Goal: Task Accomplishment & Management: Manage account settings

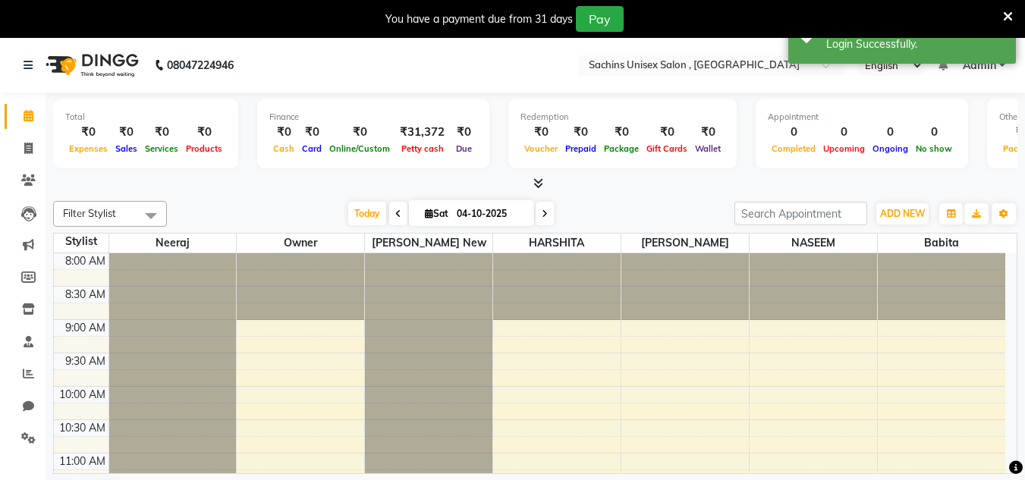
click at [1012, 14] on icon at bounding box center [1008, 17] width 10 height 14
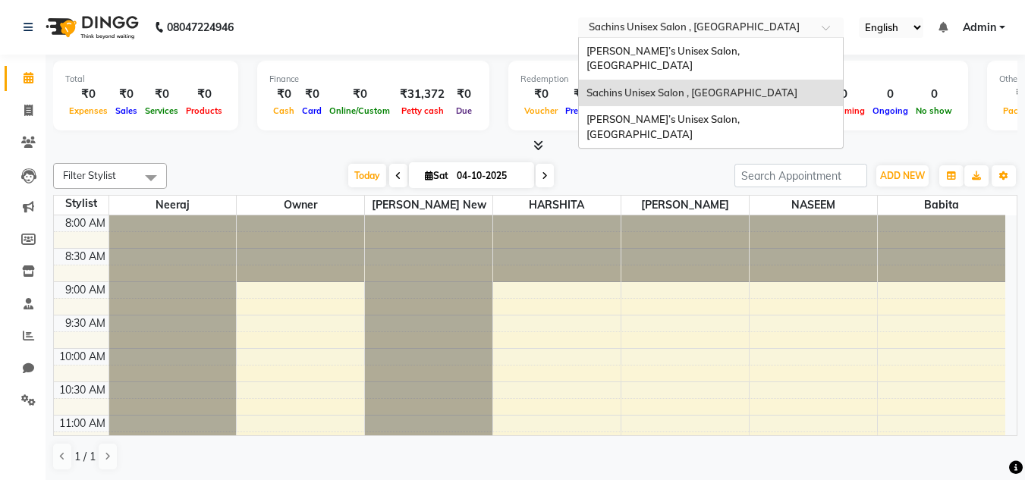
click at [726, 23] on input "text" at bounding box center [696, 28] width 220 height 15
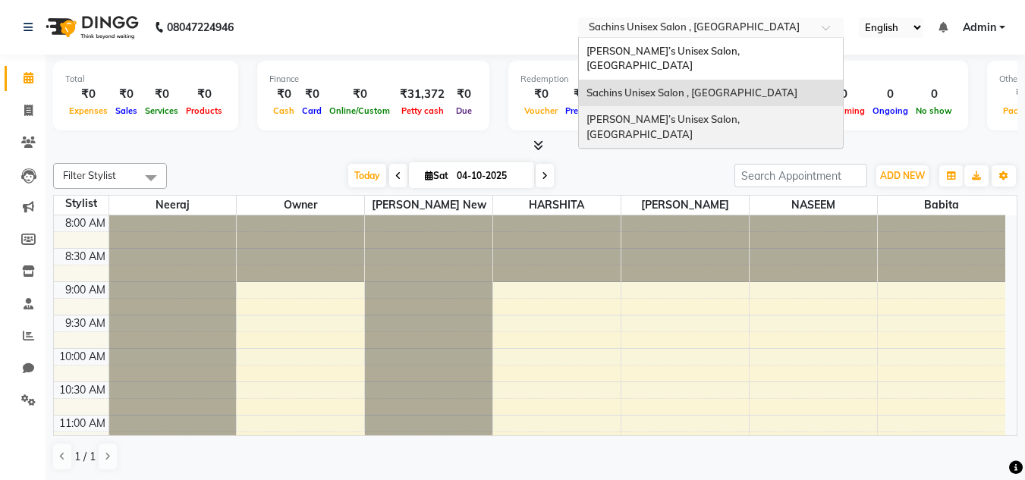
click at [719, 113] on span "Sachin’s Unisex Salon, Dombivali East" at bounding box center [665, 126] width 156 height 27
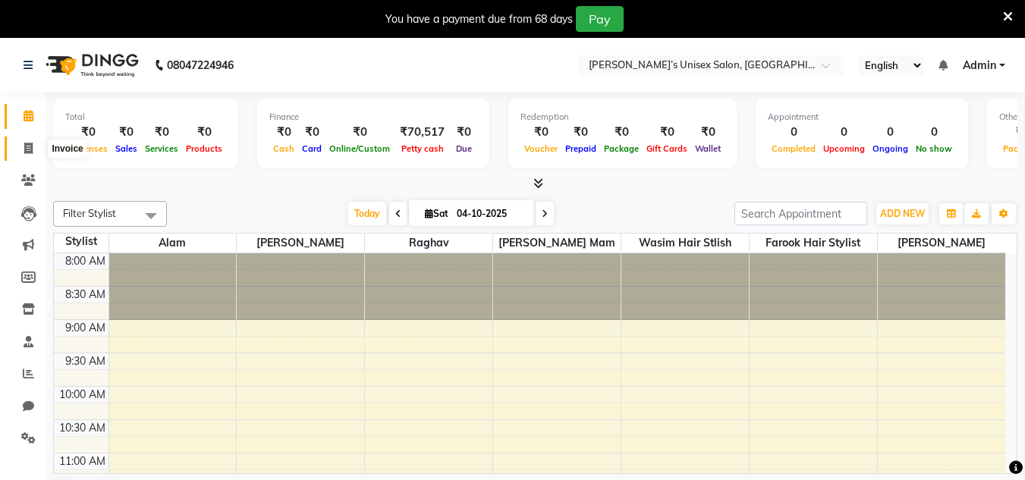
click at [24, 145] on icon at bounding box center [28, 148] width 8 height 11
select select "8637"
select select "service"
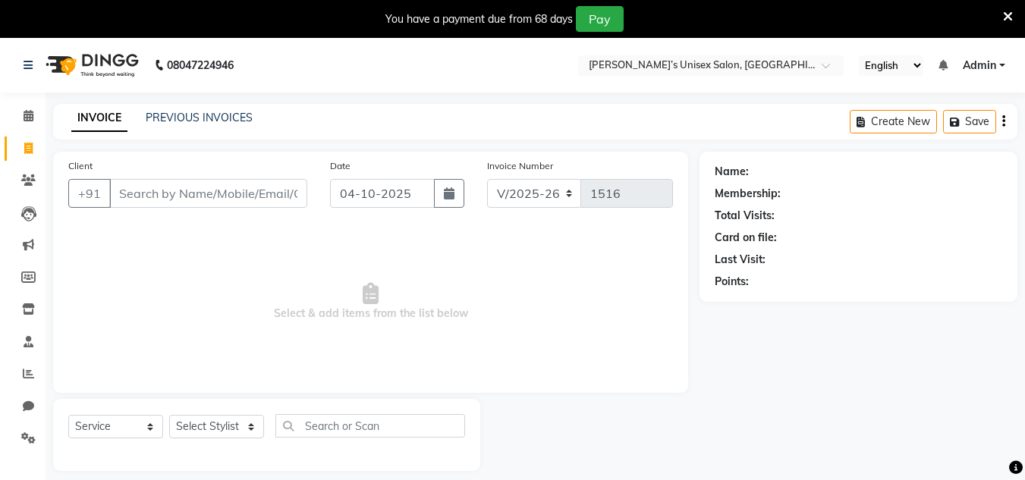
click at [1010, 20] on icon at bounding box center [1008, 17] width 10 height 14
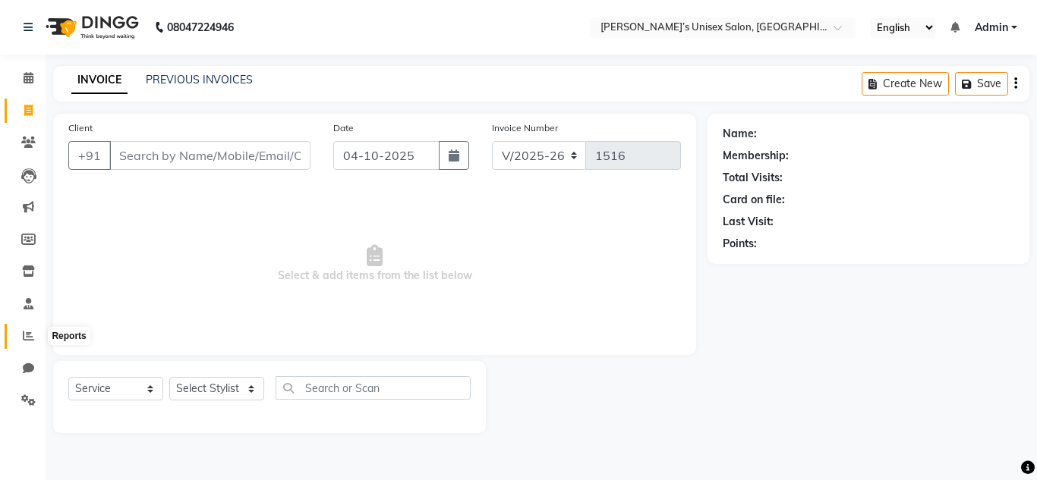
click at [26, 336] on icon at bounding box center [28, 335] width 11 height 11
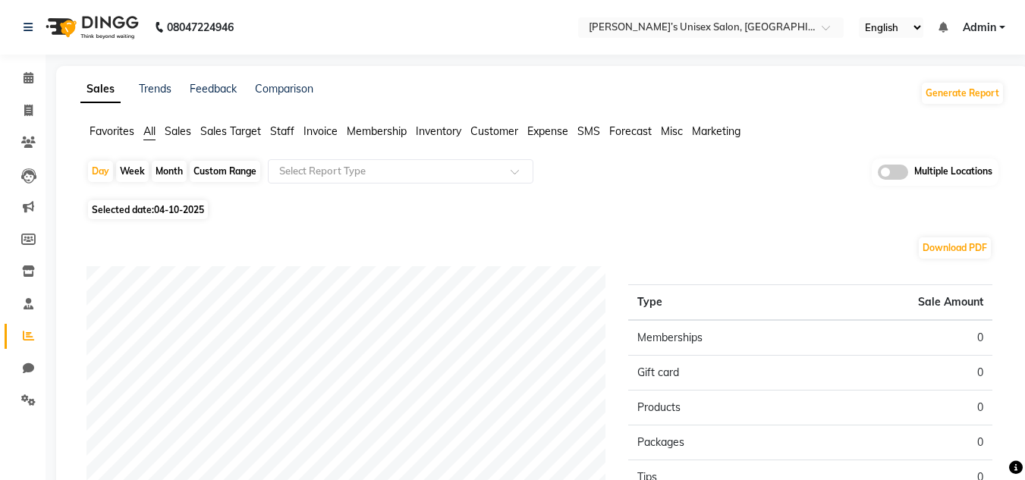
click at [289, 127] on span "Staff" at bounding box center [282, 131] width 24 height 14
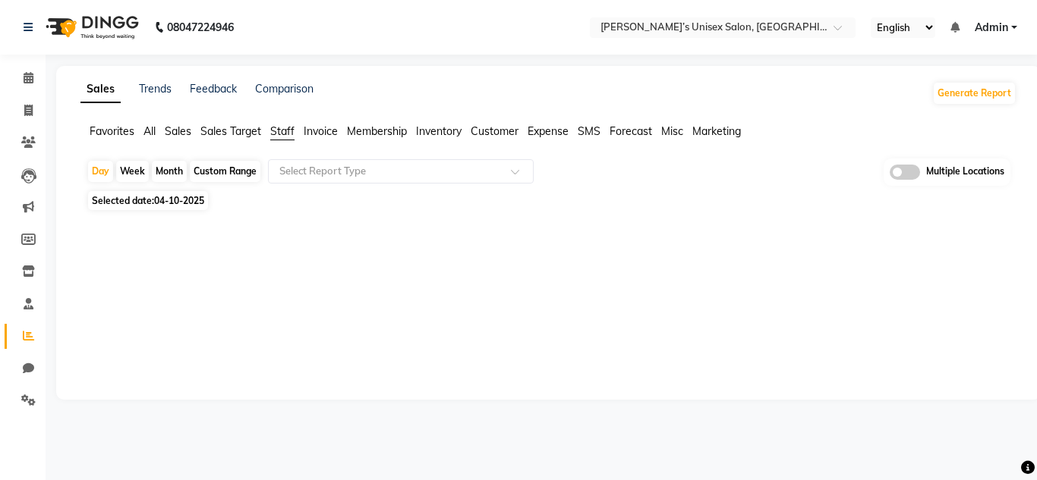
click at [166, 170] on div "Month" at bounding box center [169, 171] width 35 height 21
select select "10"
select select "2025"
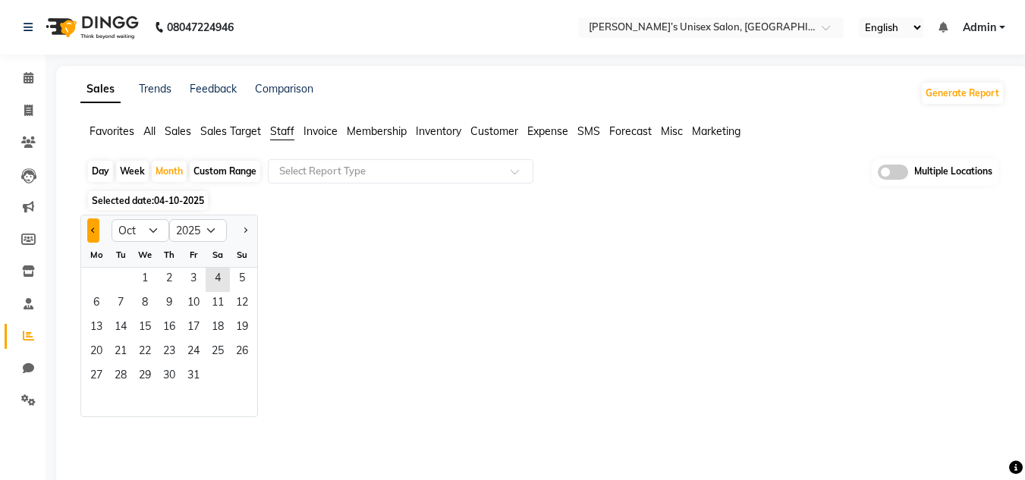
click at [87, 232] on button "Previous month" at bounding box center [93, 231] width 12 height 24
select select "9"
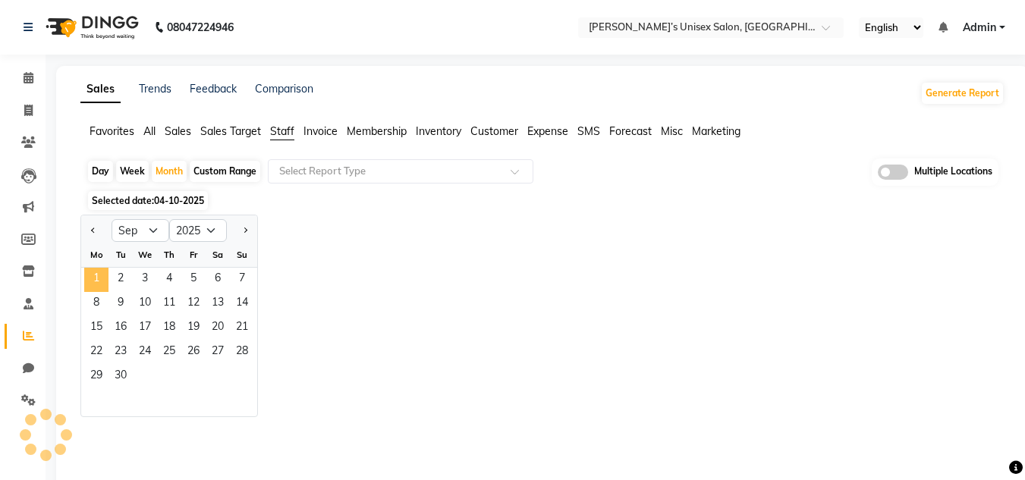
click at [102, 274] on span "1" at bounding box center [96, 280] width 24 height 24
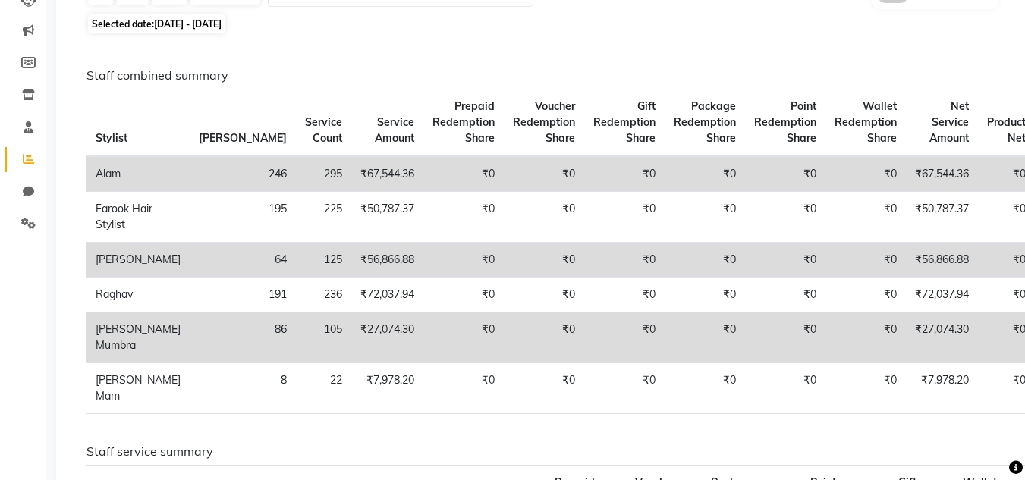
scroll to position [178, 0]
click at [28, 225] on icon at bounding box center [28, 221] width 14 height 11
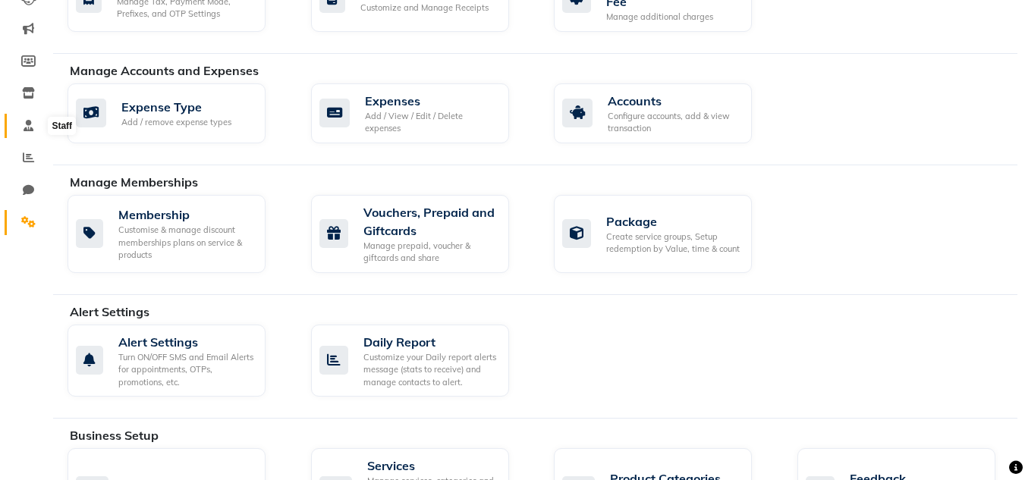
click at [24, 125] on icon at bounding box center [29, 125] width 10 height 11
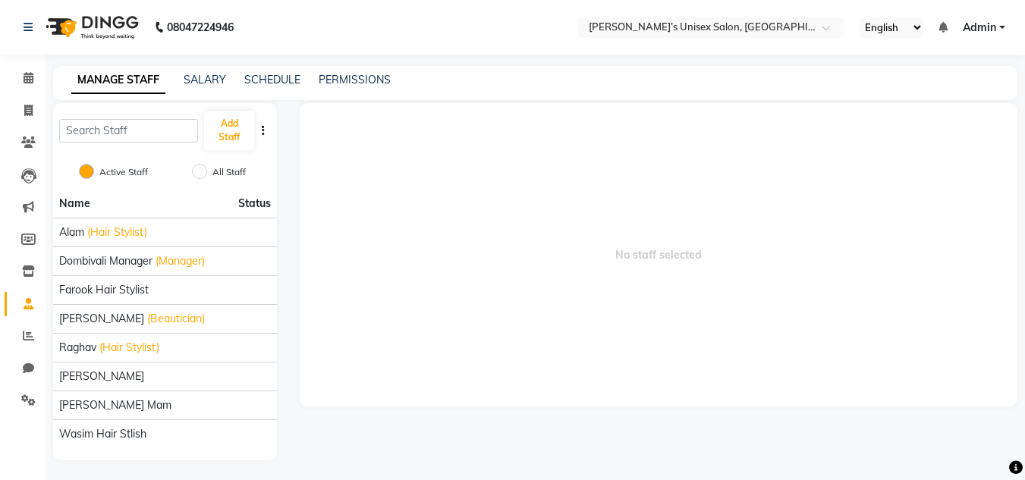
click at [203, 72] on div "SALARY" at bounding box center [205, 80] width 42 height 16
click at [201, 77] on link "SALARY" at bounding box center [205, 80] width 42 height 14
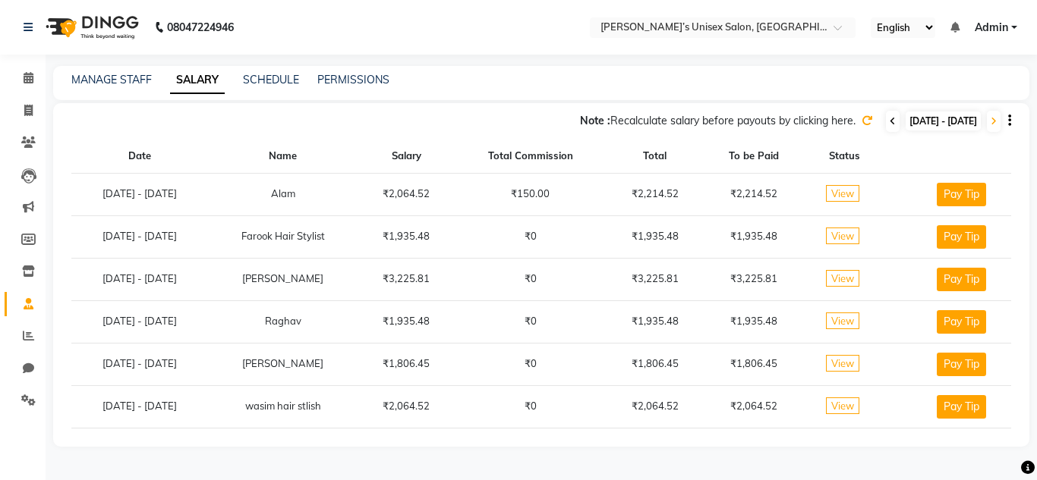
click at [889, 120] on icon at bounding box center [892, 121] width 6 height 9
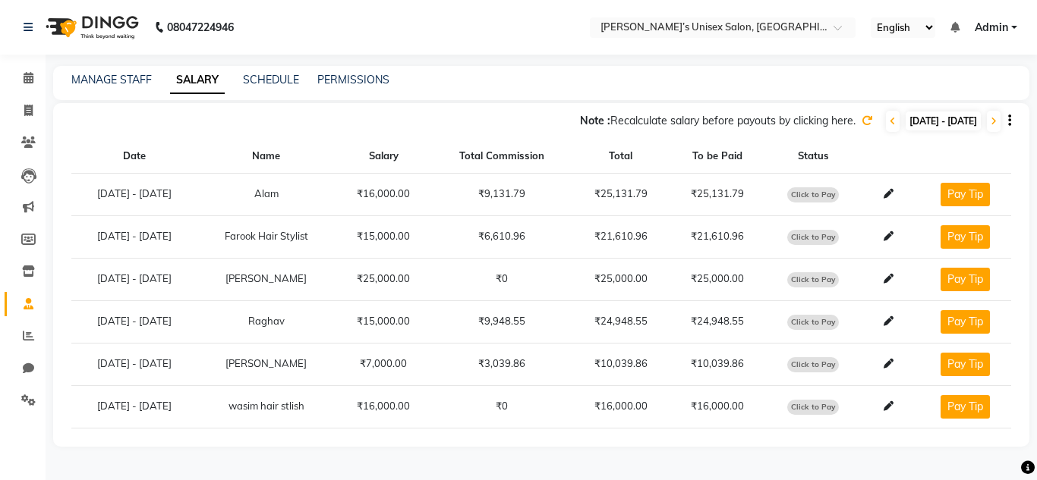
click at [861, 118] on icon at bounding box center [866, 120] width 11 height 11
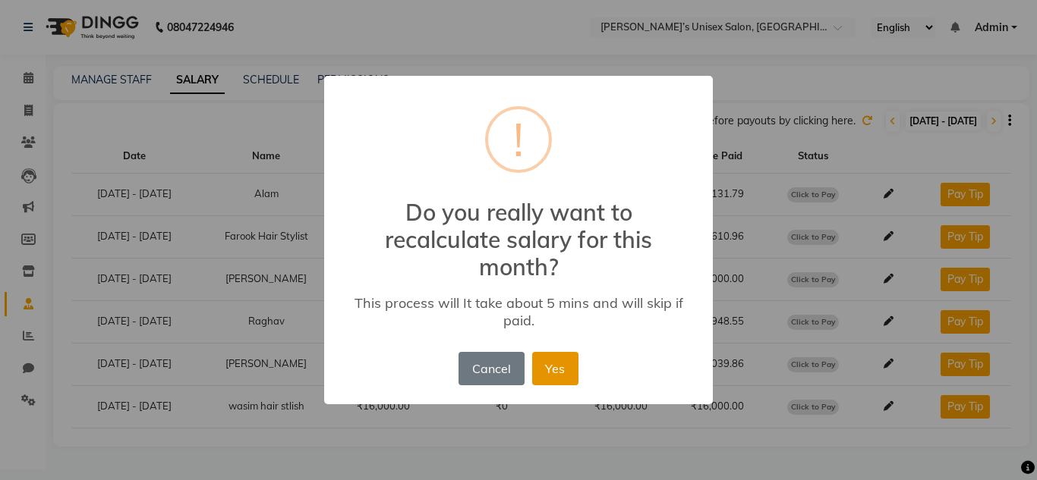
click at [552, 370] on button "Yes" at bounding box center [555, 368] width 46 height 33
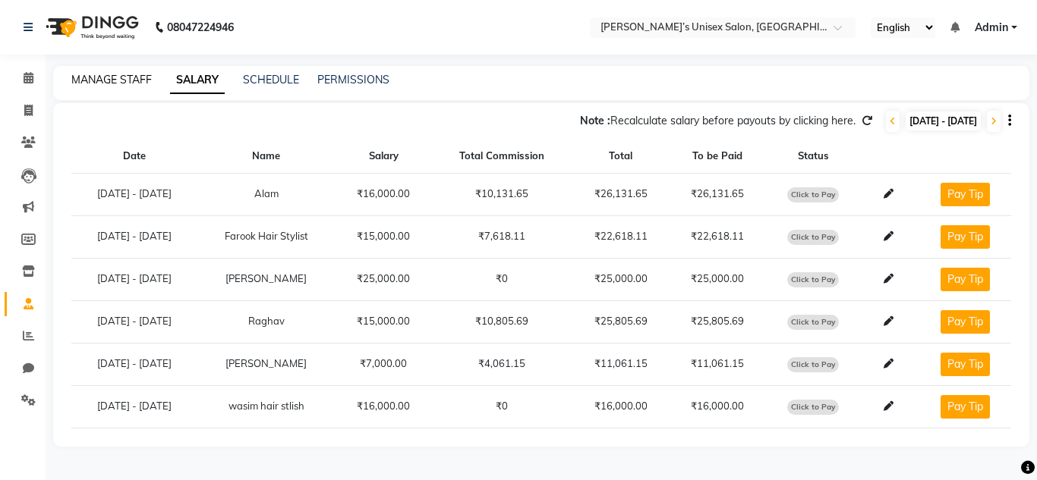
click at [107, 80] on link "MANAGE STAFF" at bounding box center [111, 80] width 80 height 14
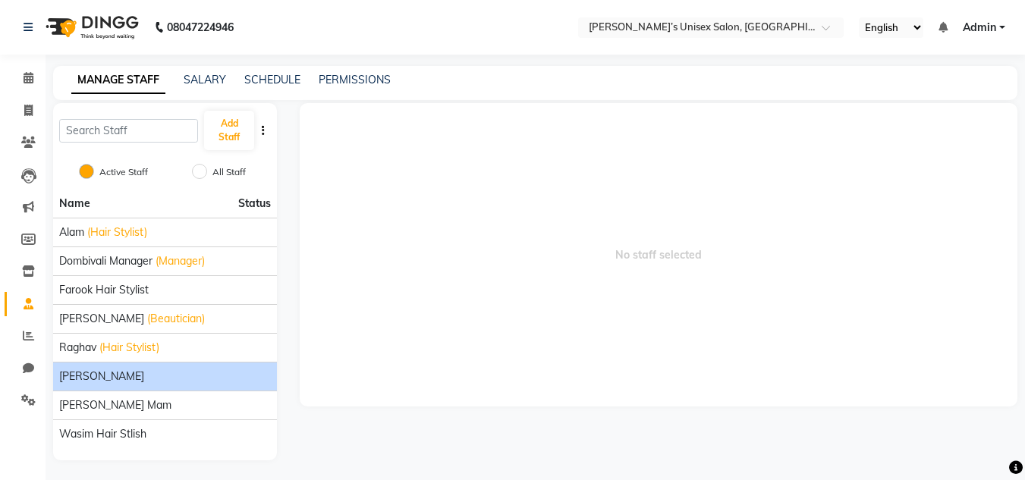
scroll to position [3, 0]
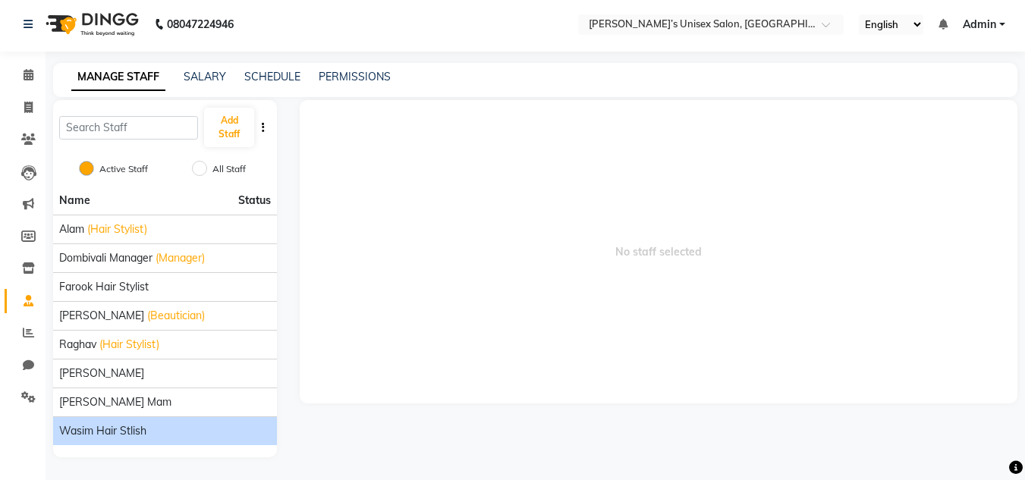
click at [102, 429] on span "wasim hair stlish" at bounding box center [102, 431] width 87 height 16
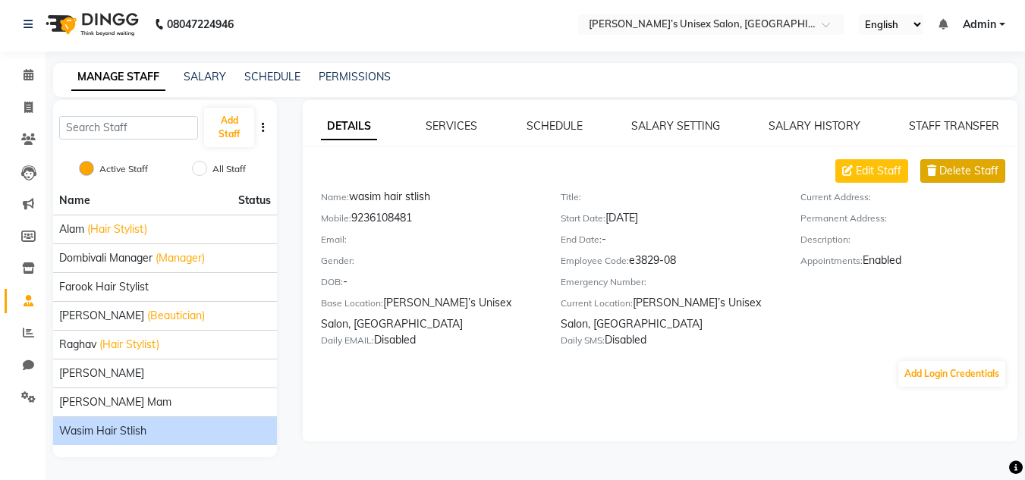
click at [964, 171] on span "Delete Staff" at bounding box center [968, 171] width 59 height 16
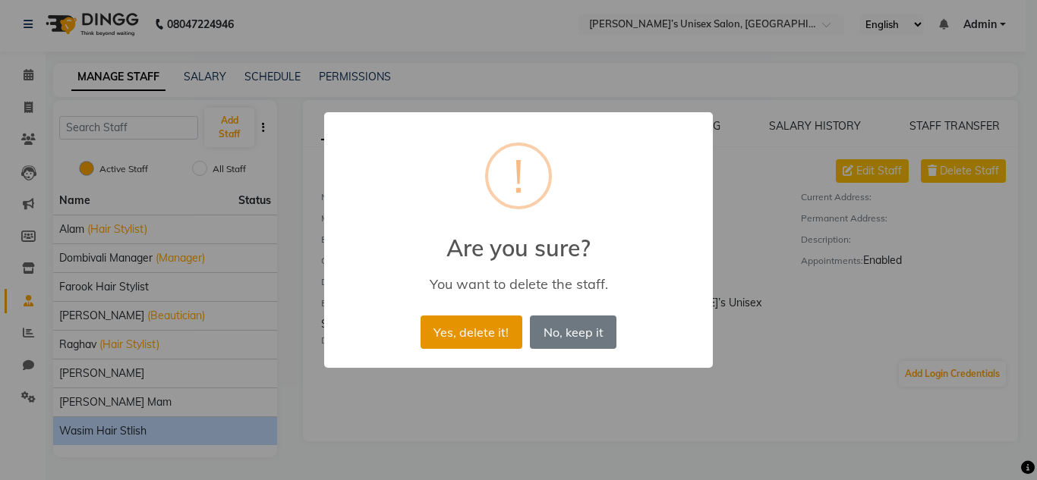
click at [463, 335] on button "Yes, delete it!" at bounding box center [471, 332] width 102 height 33
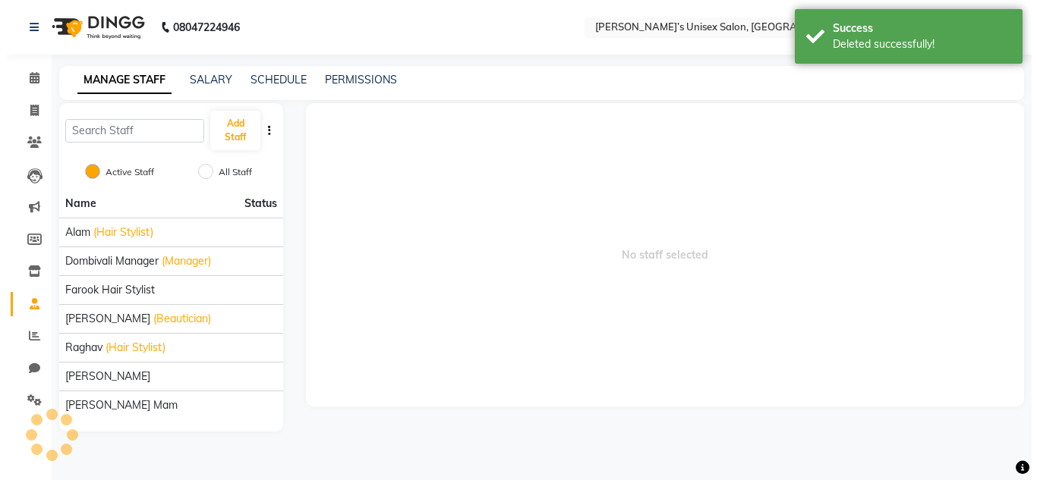
scroll to position [0, 0]
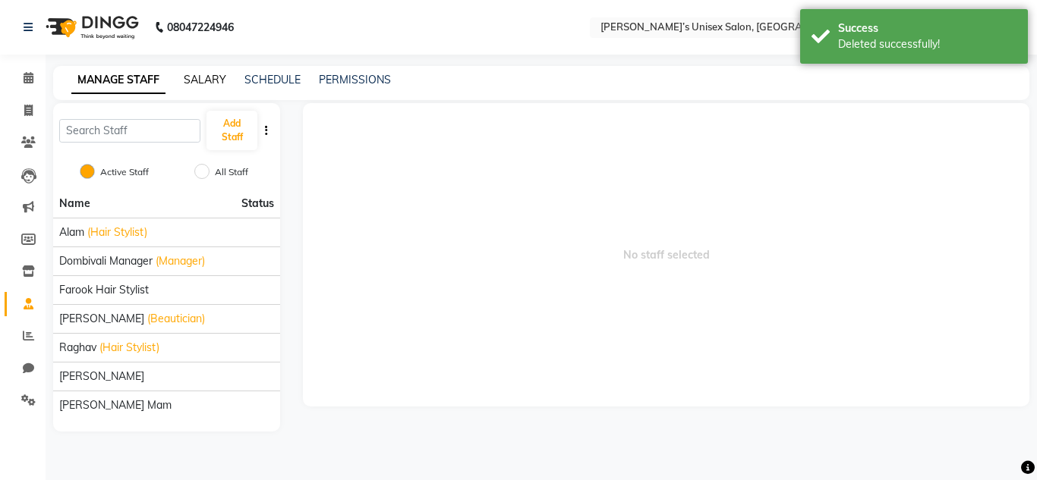
click at [201, 76] on link "SALARY" at bounding box center [205, 80] width 42 height 14
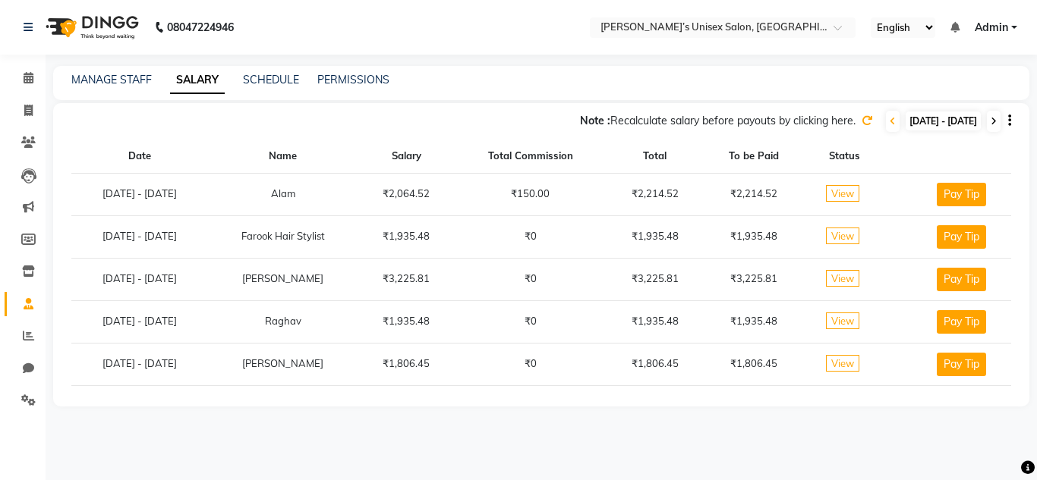
click at [995, 121] on icon at bounding box center [993, 121] width 6 height 9
click at [861, 123] on icon at bounding box center [866, 120] width 11 height 11
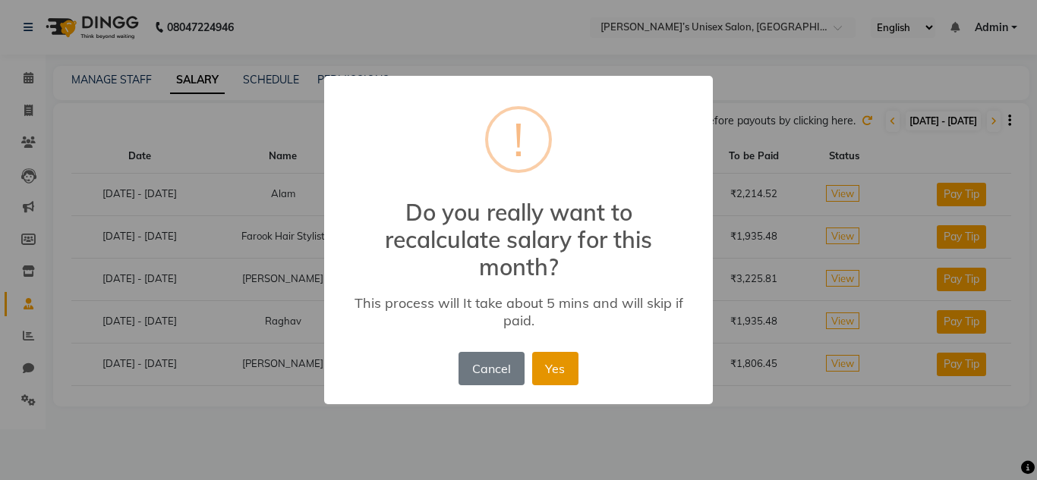
click at [564, 371] on button "Yes" at bounding box center [555, 368] width 46 height 33
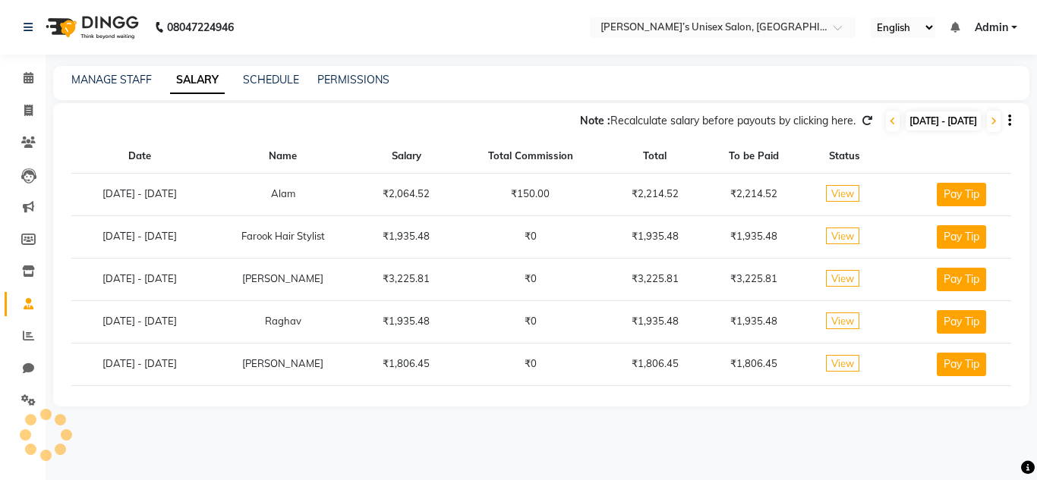
click at [555, 278] on td "₹0" at bounding box center [531, 279] width 153 height 42
click at [889, 121] on icon at bounding box center [892, 121] width 6 height 9
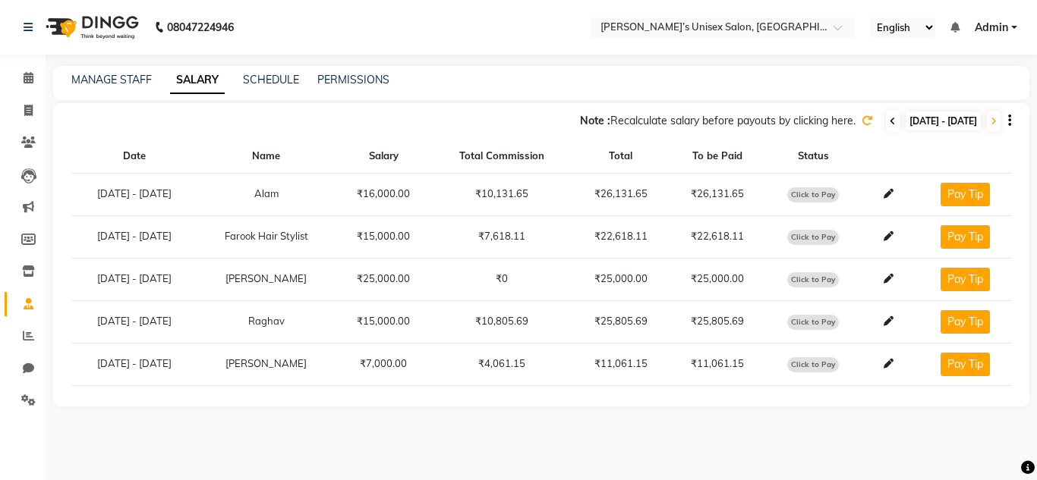
click at [889, 121] on icon at bounding box center [892, 121] width 6 height 9
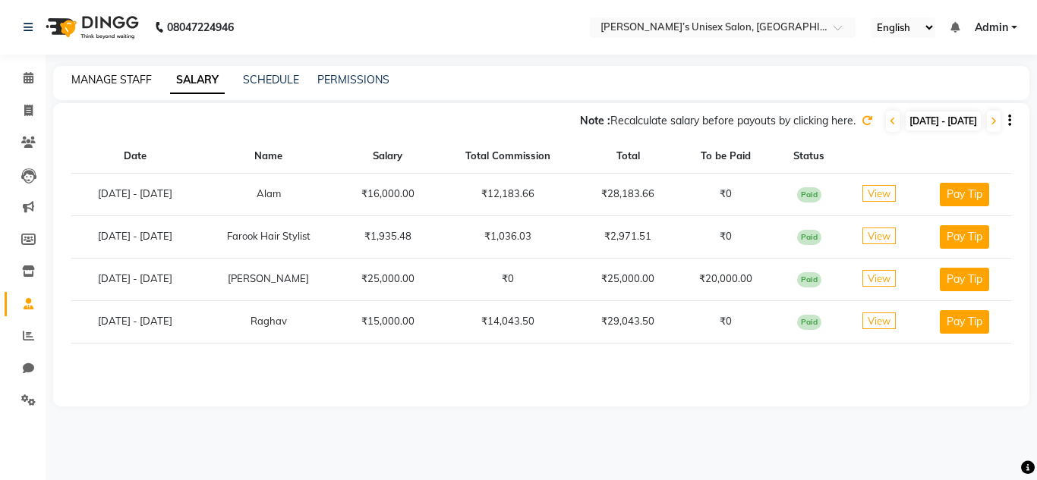
click at [99, 77] on link "MANAGE STAFF" at bounding box center [111, 80] width 80 height 14
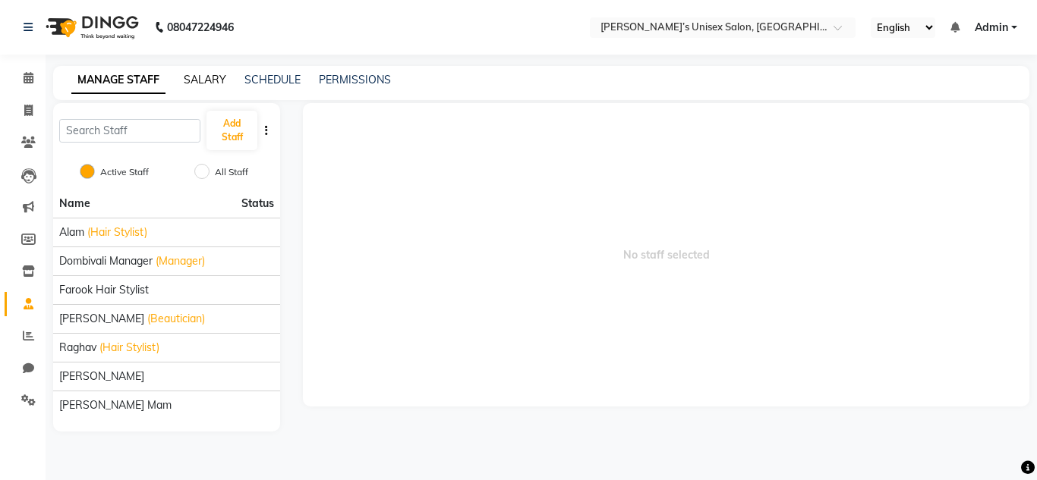
click at [199, 80] on link "SALARY" at bounding box center [205, 80] width 42 height 14
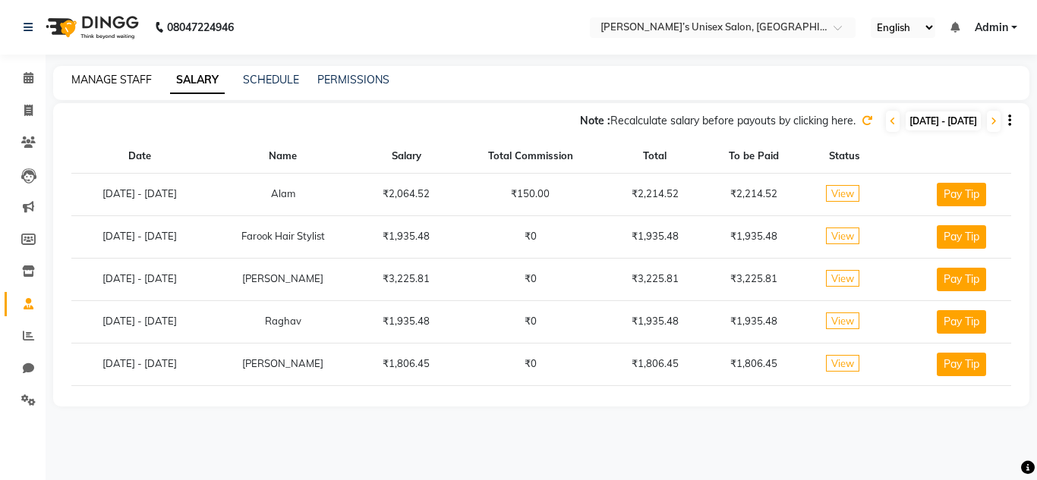
click at [110, 79] on link "MANAGE STAFF" at bounding box center [111, 80] width 80 height 14
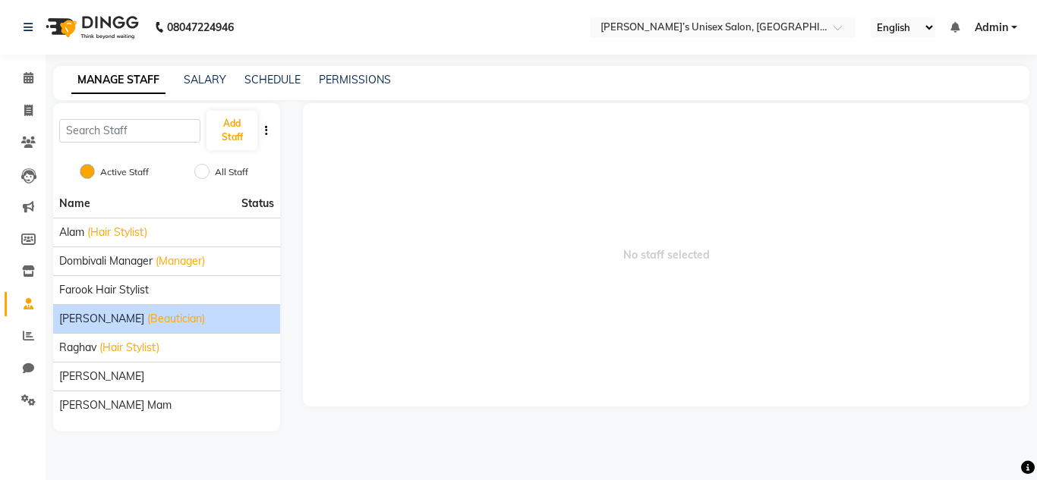
click at [147, 323] on span "(Beautician)" at bounding box center [176, 319] width 58 height 16
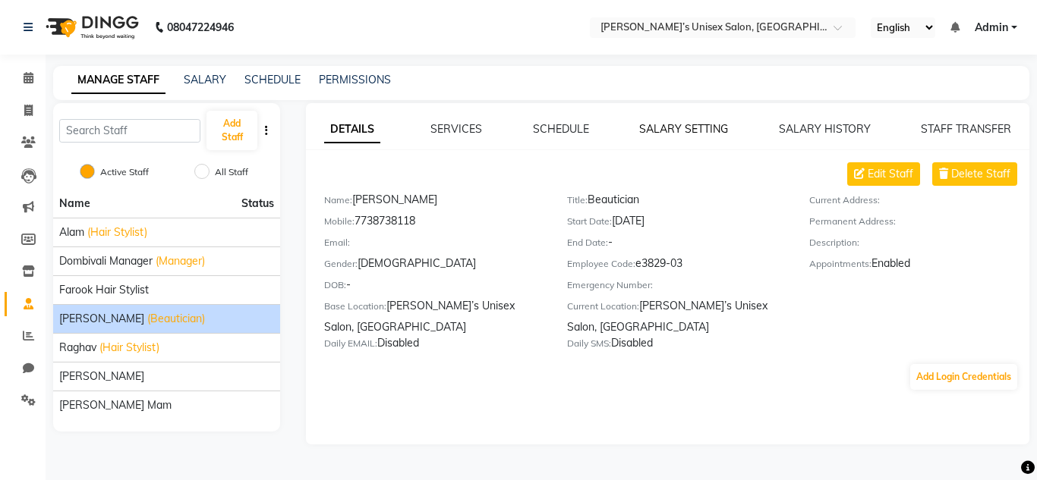
click at [699, 131] on link "SALARY SETTING" at bounding box center [683, 129] width 89 height 14
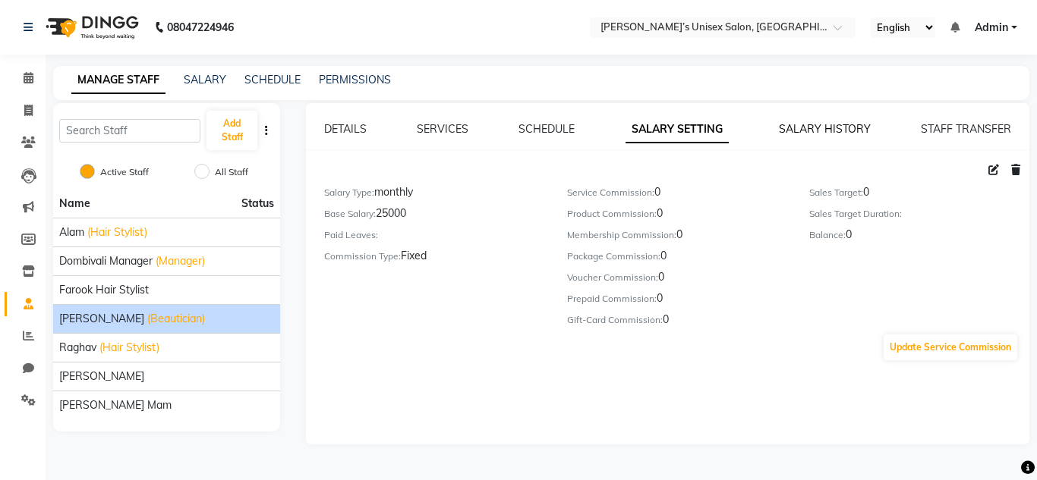
click at [795, 125] on link "SALARY HISTORY" at bounding box center [825, 129] width 92 height 14
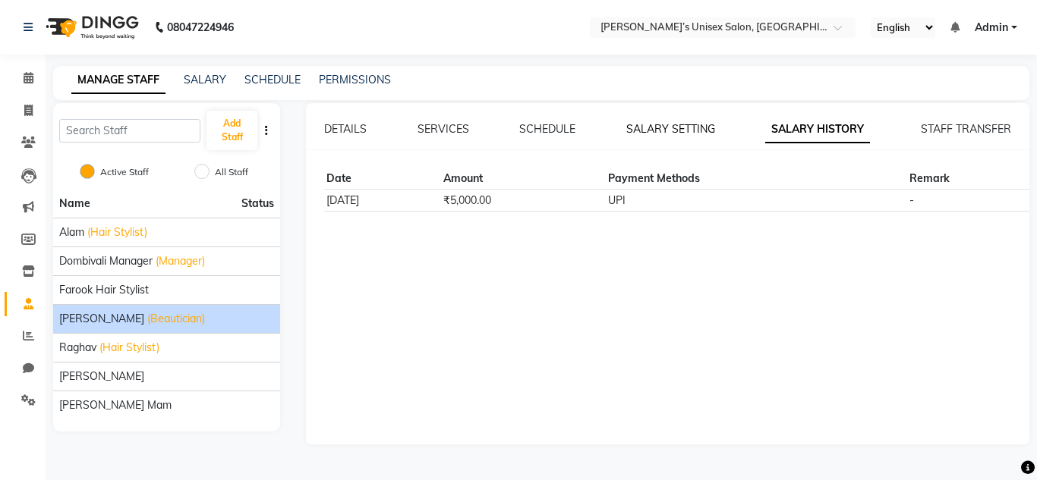
click at [678, 122] on link "SALARY SETTING" at bounding box center [670, 129] width 89 height 14
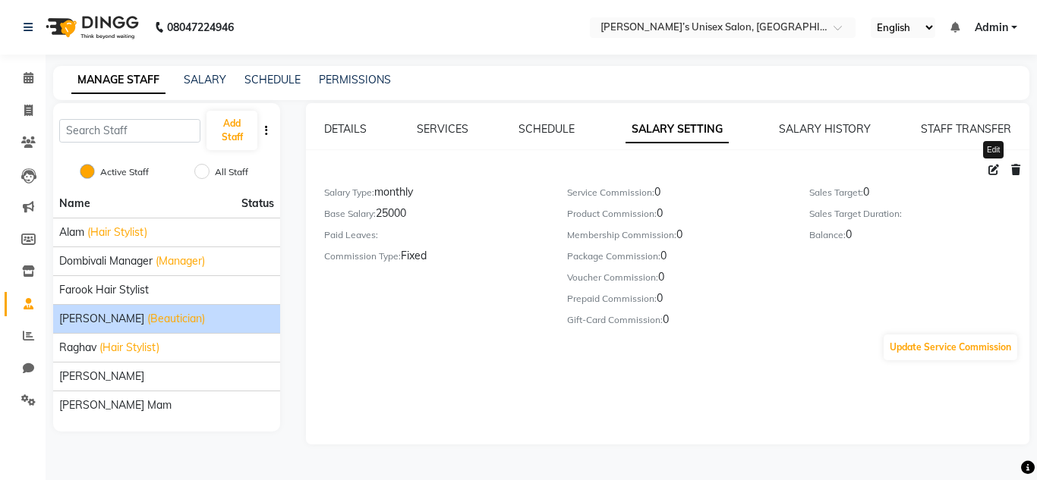
click at [989, 172] on icon at bounding box center [993, 170] width 11 height 11
select select "monthly"
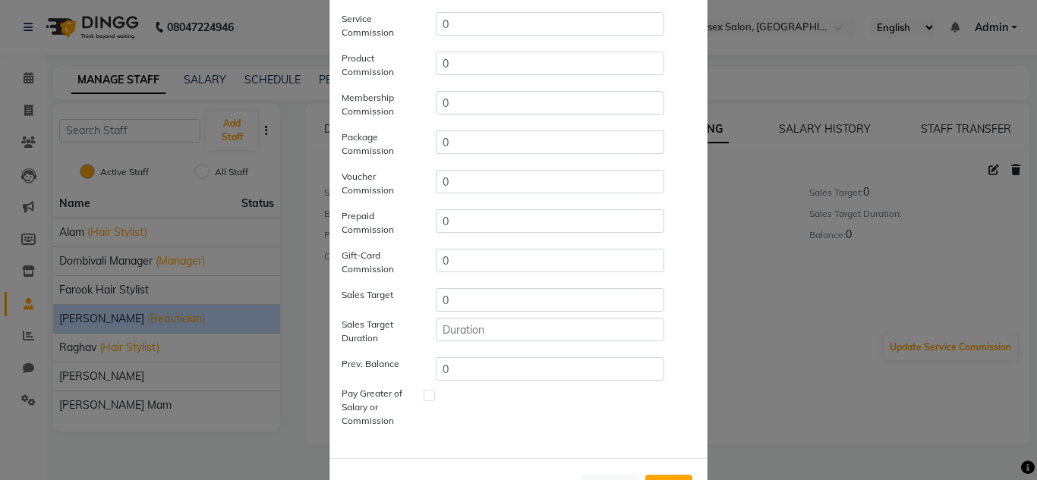
scroll to position [263, 0]
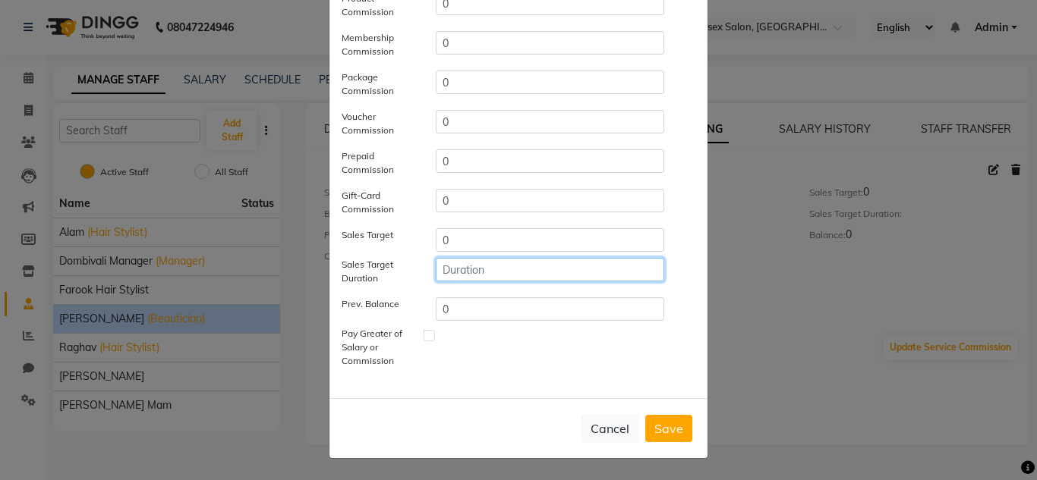
click at [571, 269] on input "number" at bounding box center [550, 270] width 228 height 24
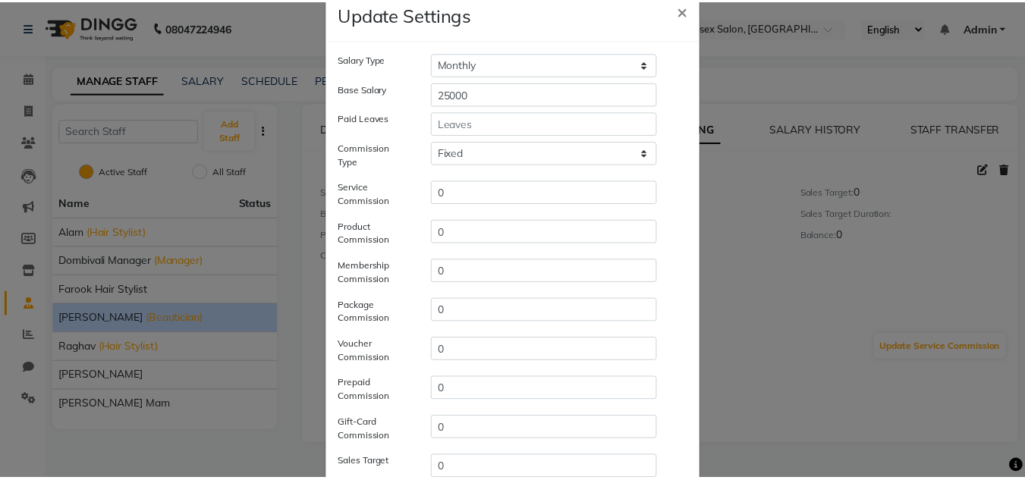
scroll to position [0, 0]
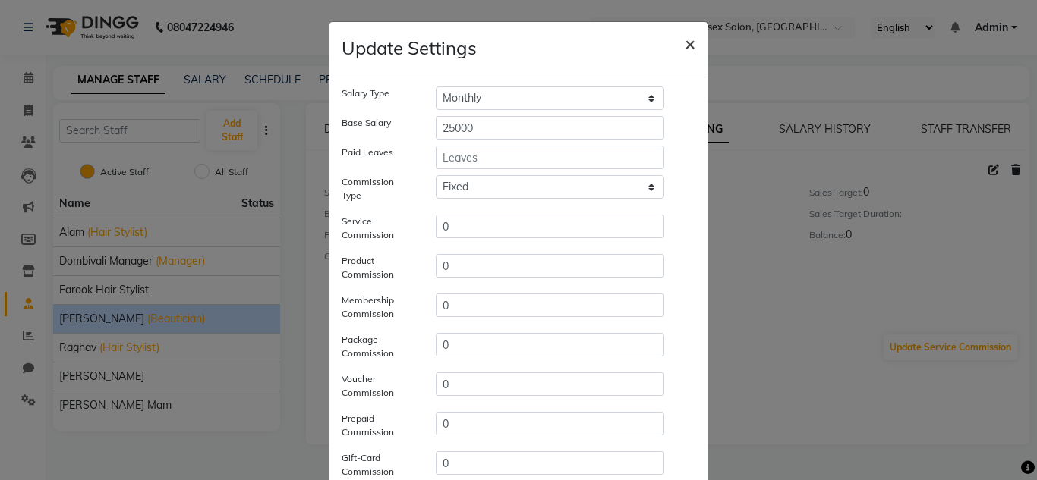
click at [685, 41] on span "×" at bounding box center [689, 43] width 11 height 23
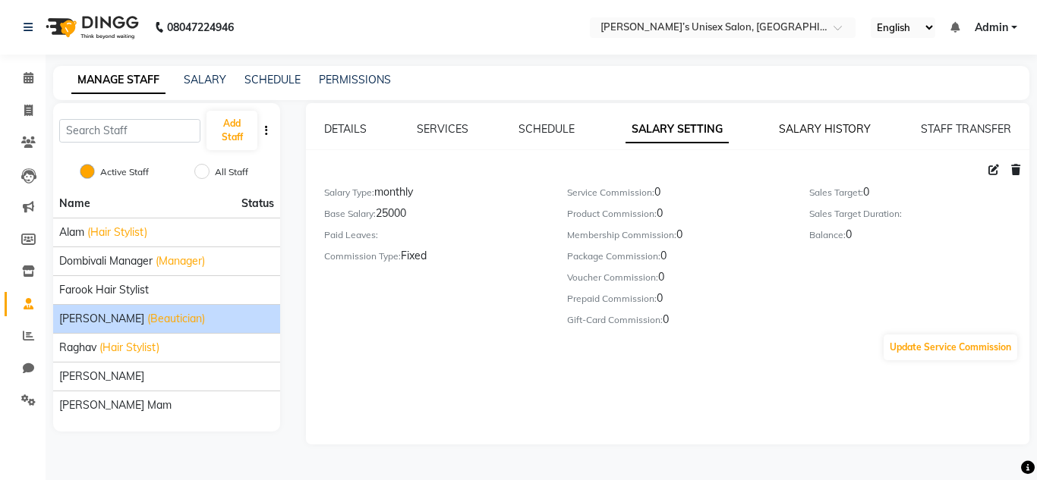
click at [816, 127] on link "SALARY HISTORY" at bounding box center [825, 129] width 92 height 14
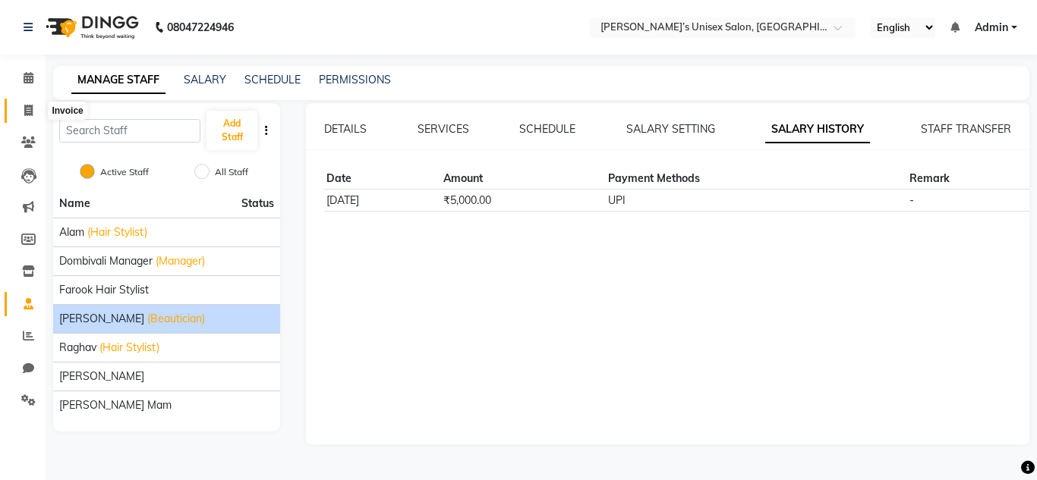
click at [26, 113] on icon at bounding box center [28, 110] width 8 height 11
select select "8637"
select select "service"
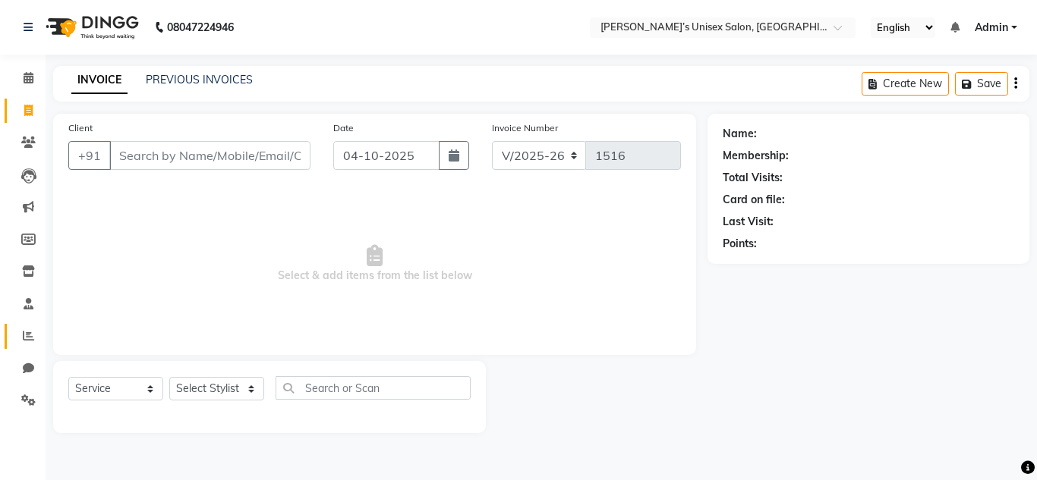
click at [30, 335] on icon at bounding box center [28, 335] width 11 height 11
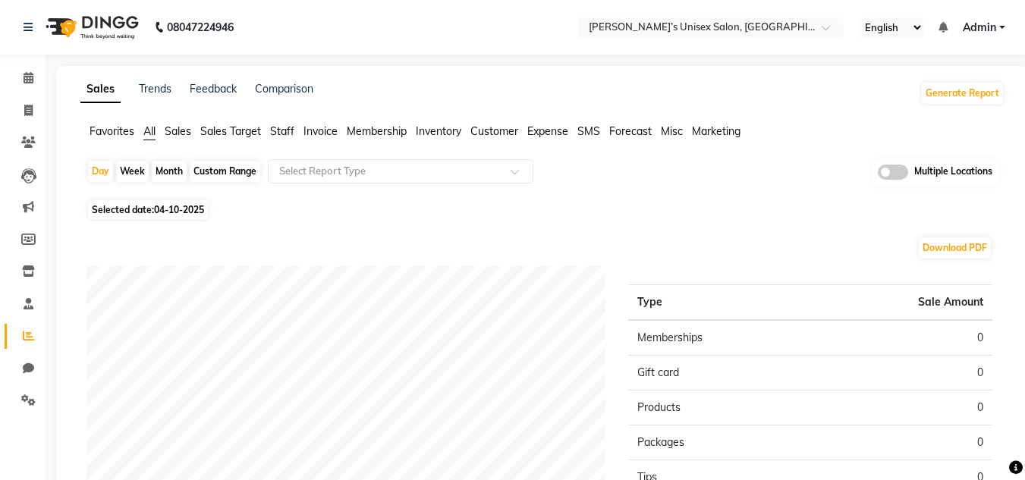
click at [168, 169] on div "Month" at bounding box center [169, 171] width 35 height 21
select select "10"
select select "2025"
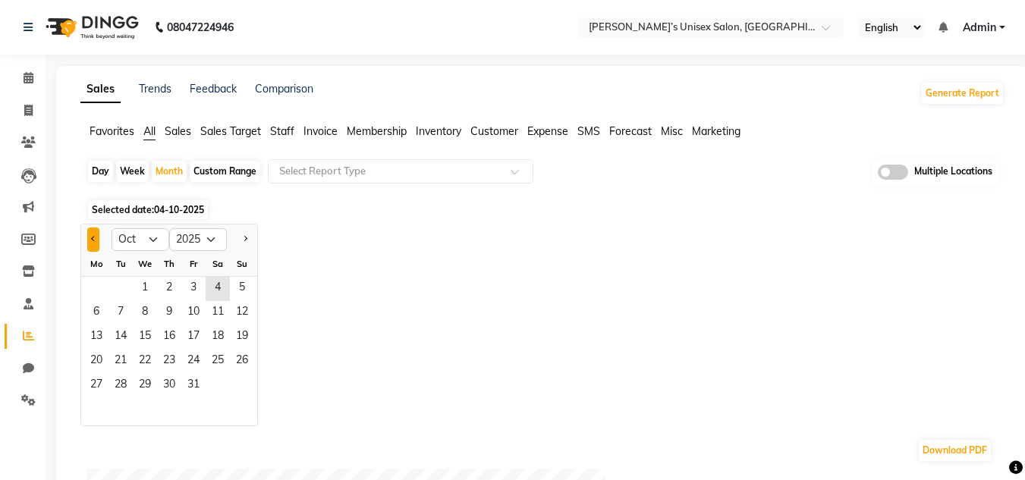
click at [95, 244] on button "Previous month" at bounding box center [93, 240] width 12 height 24
select select "9"
click at [95, 280] on span "1" at bounding box center [96, 289] width 24 height 24
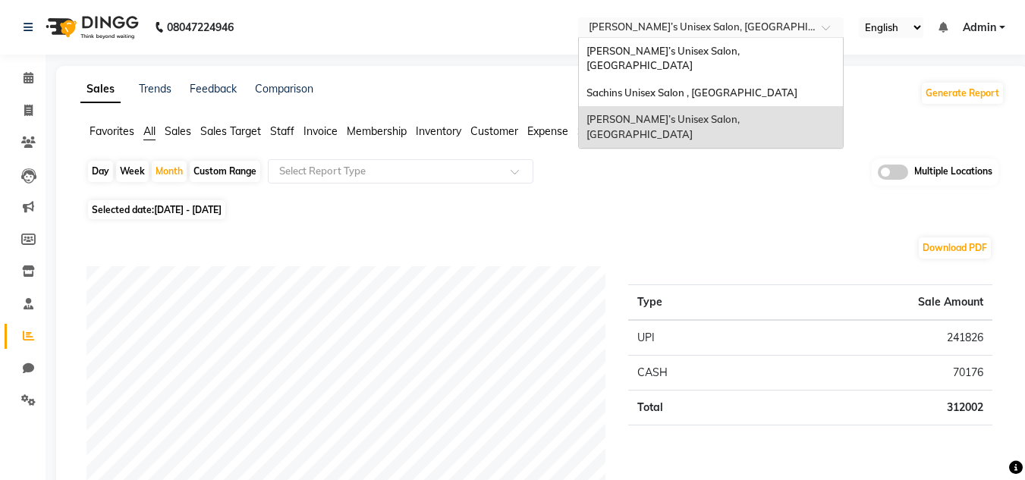
click at [759, 28] on input "text" at bounding box center [696, 28] width 220 height 15
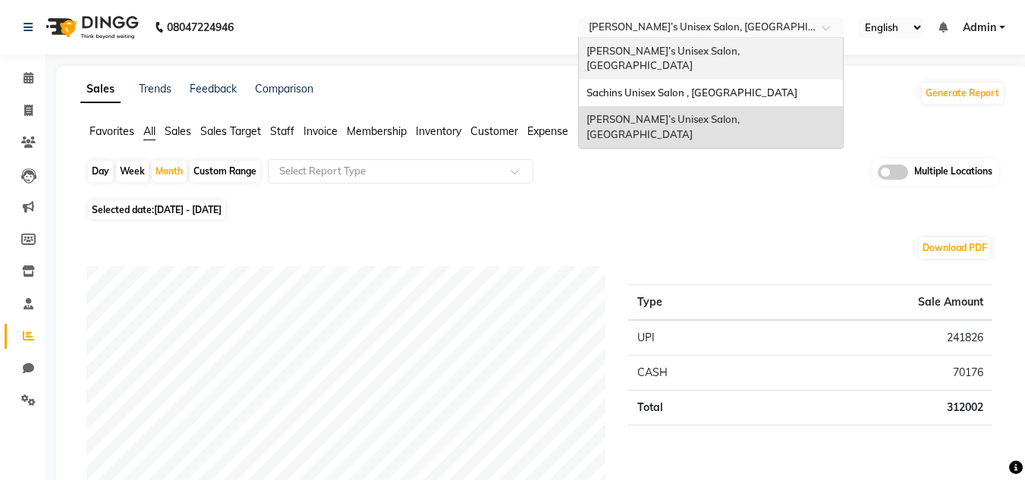
click at [742, 48] on span "Sachin’s Unisex Salon, Runwal Gardens" at bounding box center [665, 58] width 156 height 27
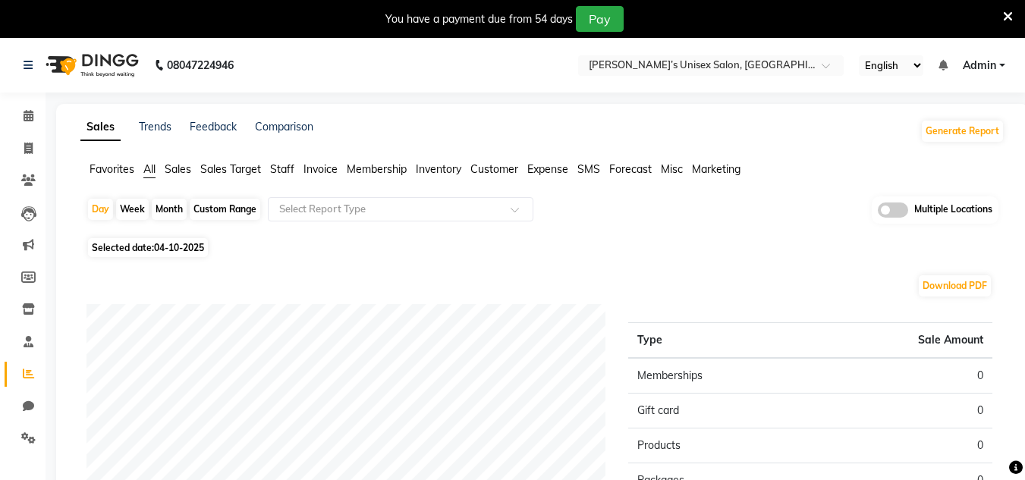
click at [167, 209] on div "Month" at bounding box center [169, 209] width 35 height 21
select select "10"
select select "2025"
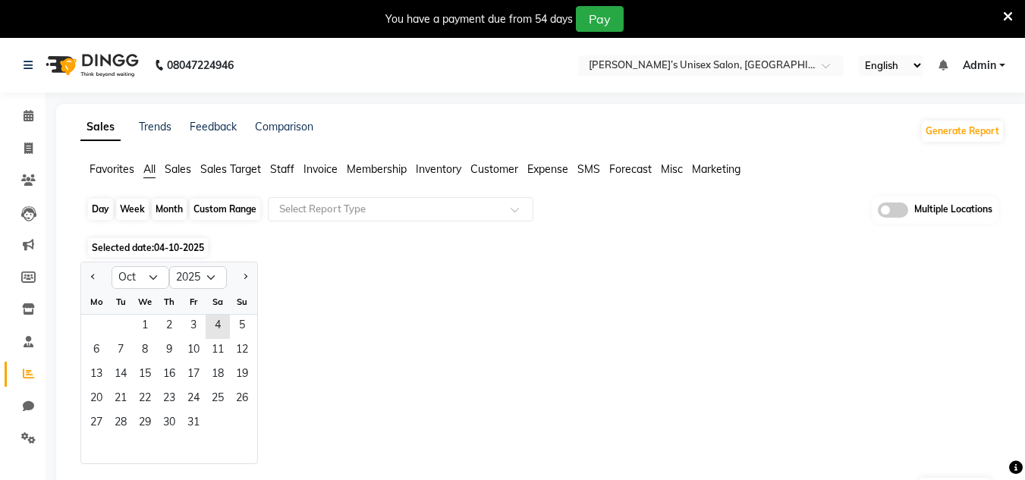
click at [167, 209] on div "Month" at bounding box center [169, 209] width 35 height 21
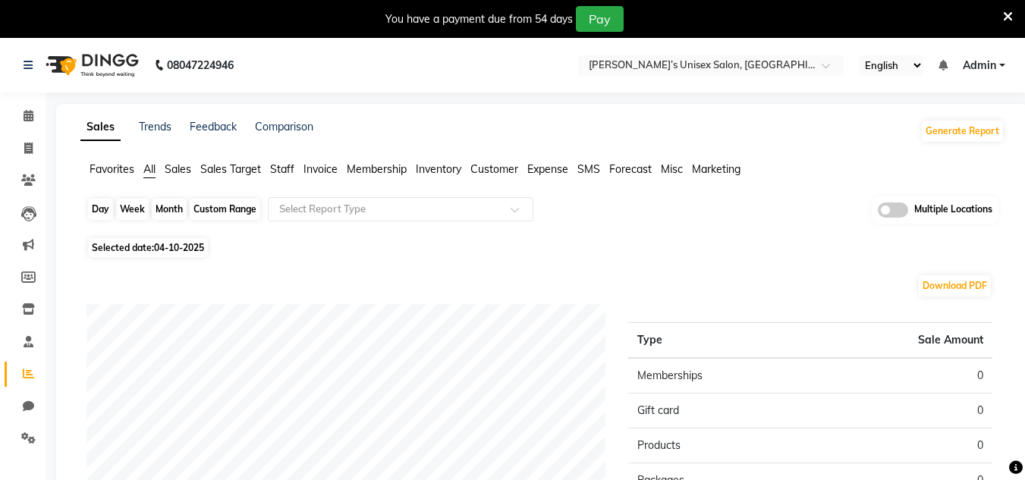
click at [167, 209] on div "Month" at bounding box center [169, 209] width 35 height 21
select select "10"
select select "2025"
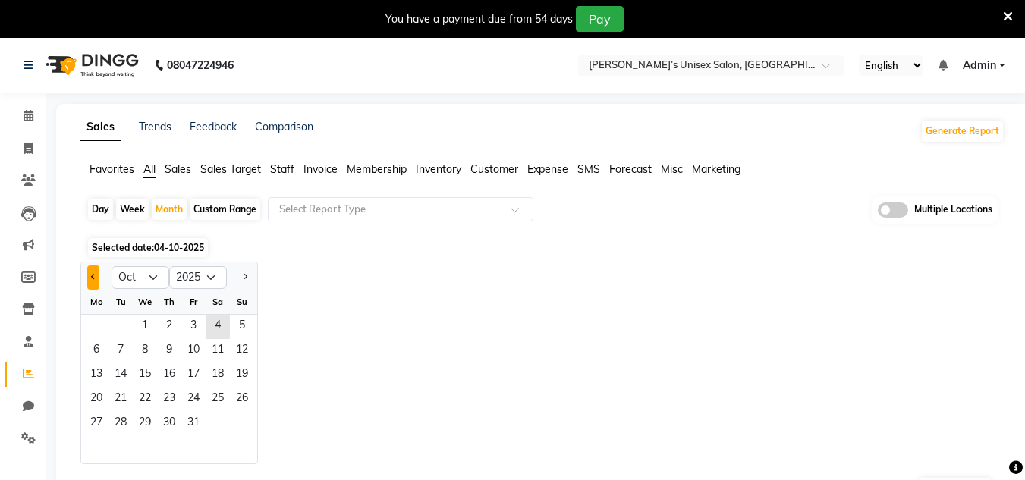
click at [91, 276] on span "Previous month" at bounding box center [93, 276] width 5 height 5
select select "9"
click at [94, 322] on span "1" at bounding box center [96, 327] width 24 height 24
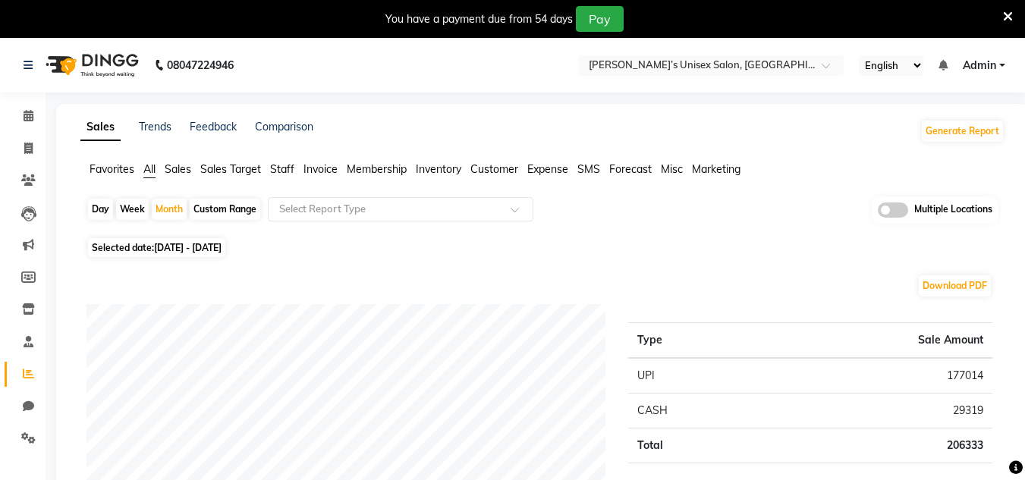
click at [1011, 5] on div "You have a payment due from 54 days Pay" at bounding box center [512, 19] width 1025 height 38
click at [1005, 14] on icon at bounding box center [1008, 17] width 10 height 14
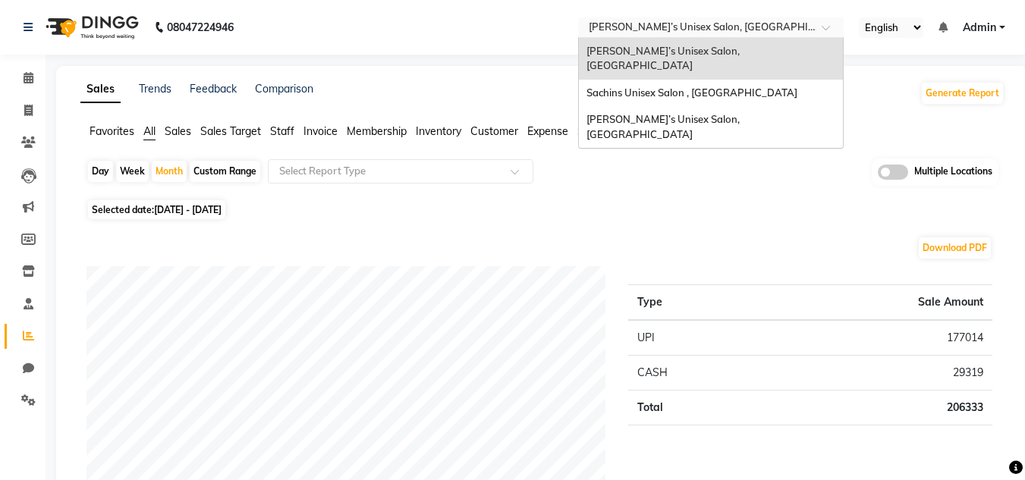
click at [780, 23] on input "text" at bounding box center [696, 28] width 220 height 15
click at [728, 87] on span "Sachins Unisex Salon , [GEOGRAPHIC_DATA]" at bounding box center [692, 93] width 211 height 12
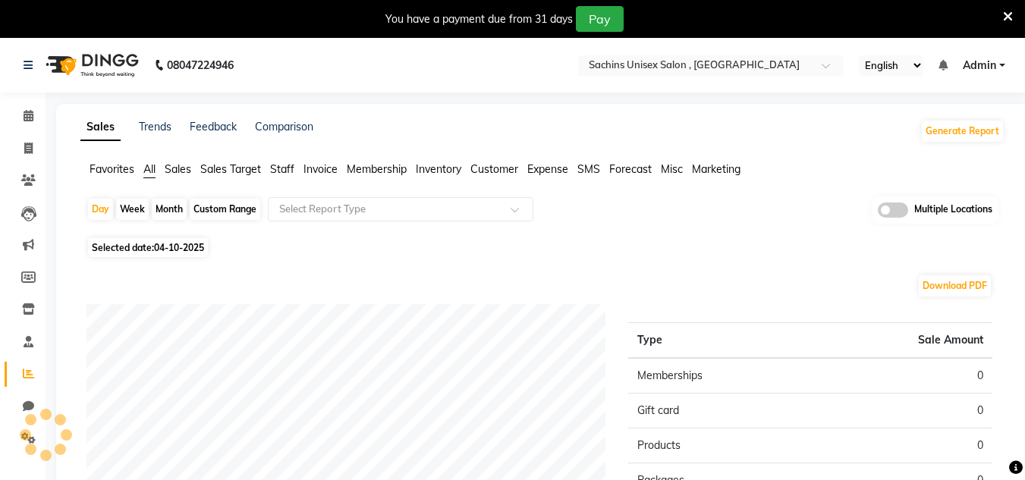
click at [1005, 15] on icon at bounding box center [1008, 17] width 10 height 14
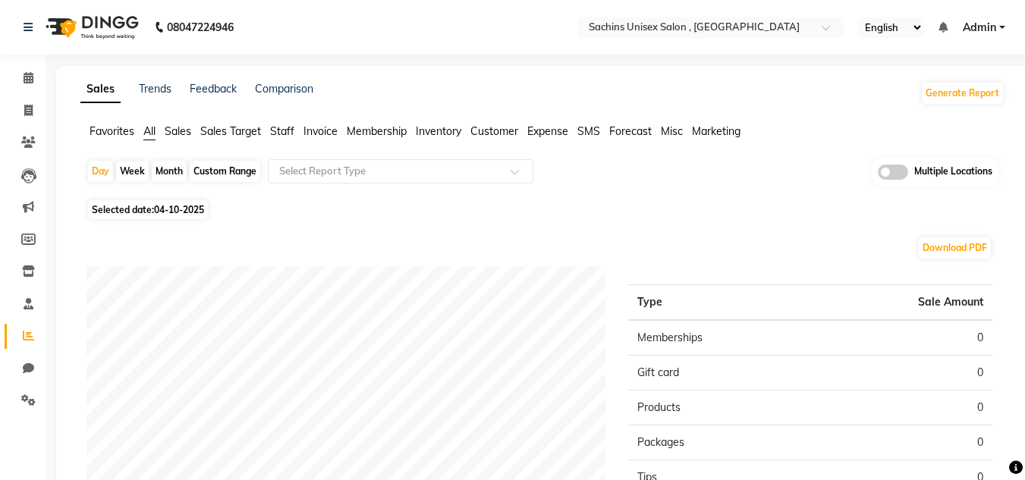
click at [1005, 15] on nav "08047224946 Select Location × Sachins Unisex Salon , Thakurli English ENGLISH E…" at bounding box center [512, 27] width 1025 height 55
click at [279, 132] on span "Staff" at bounding box center [282, 131] width 24 height 14
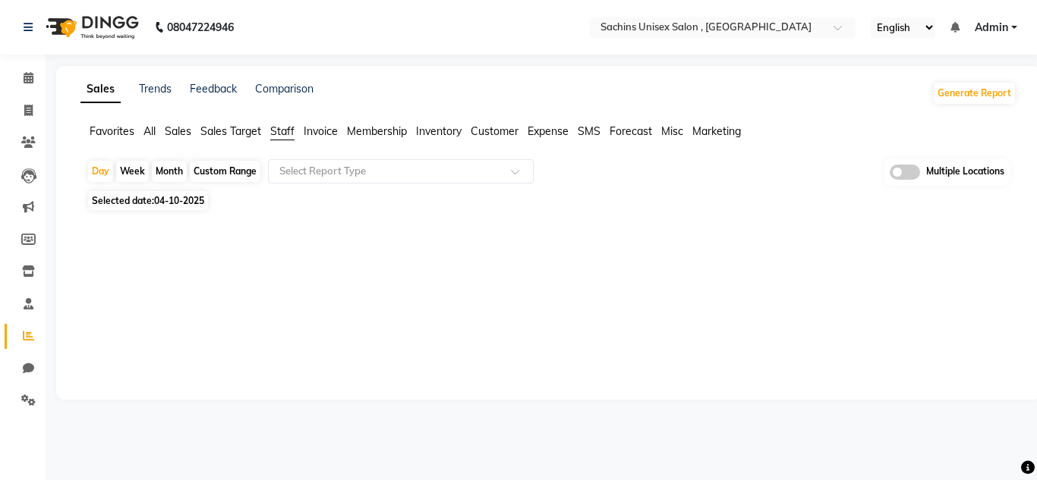
click at [172, 173] on div "Month" at bounding box center [169, 171] width 35 height 21
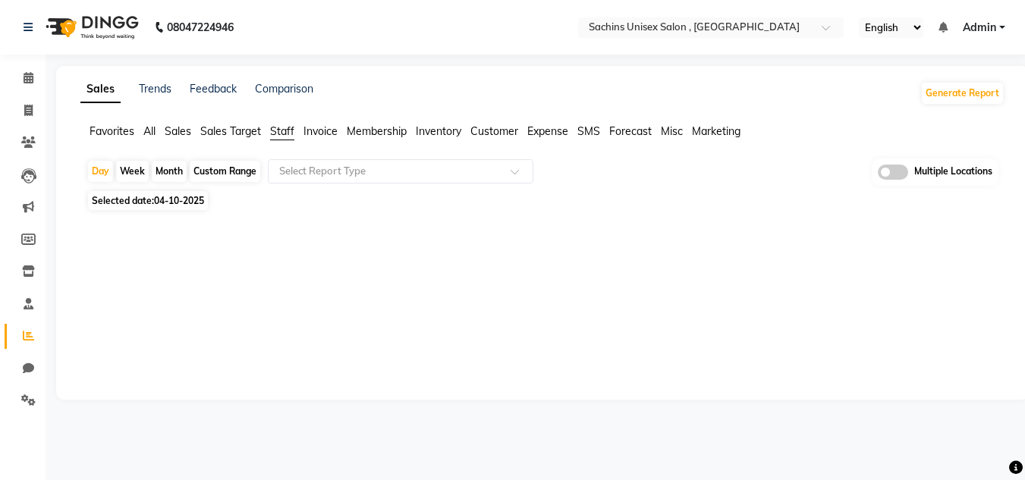
select select "10"
select select "2025"
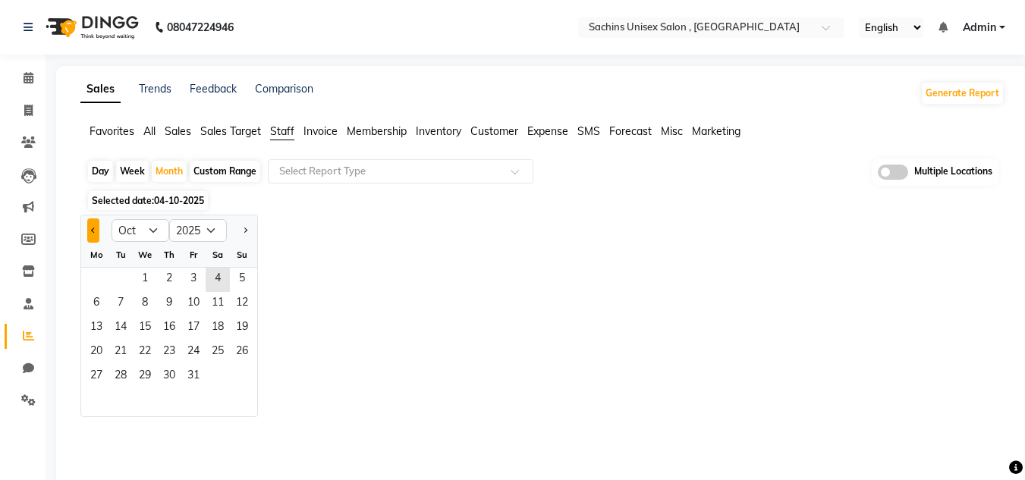
click at [95, 230] on span "Previous month" at bounding box center [93, 229] width 5 height 5
select select "9"
click at [100, 276] on span "1" at bounding box center [96, 280] width 24 height 24
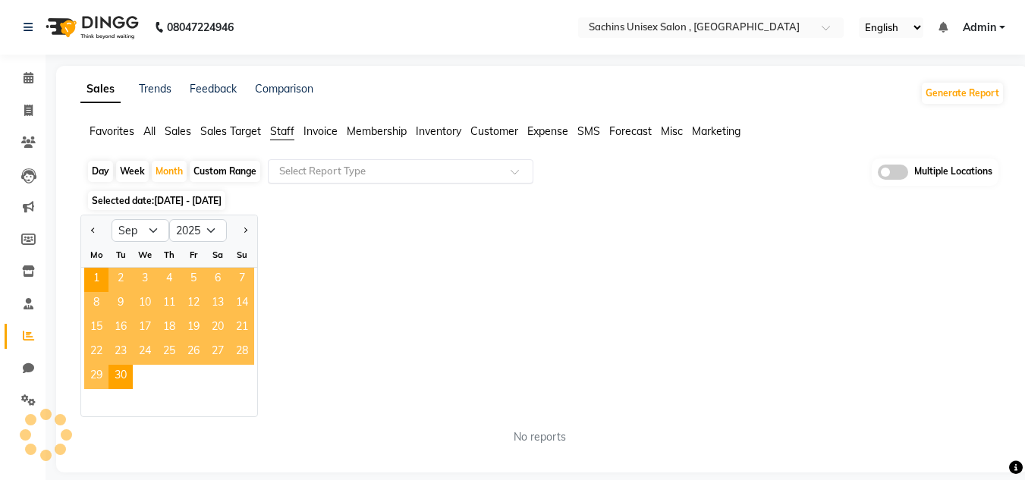
drag, startPoint x: 351, startPoint y: 174, endPoint x: 340, endPoint y: 178, distance: 12.0
click at [351, 174] on input "text" at bounding box center [385, 171] width 219 height 15
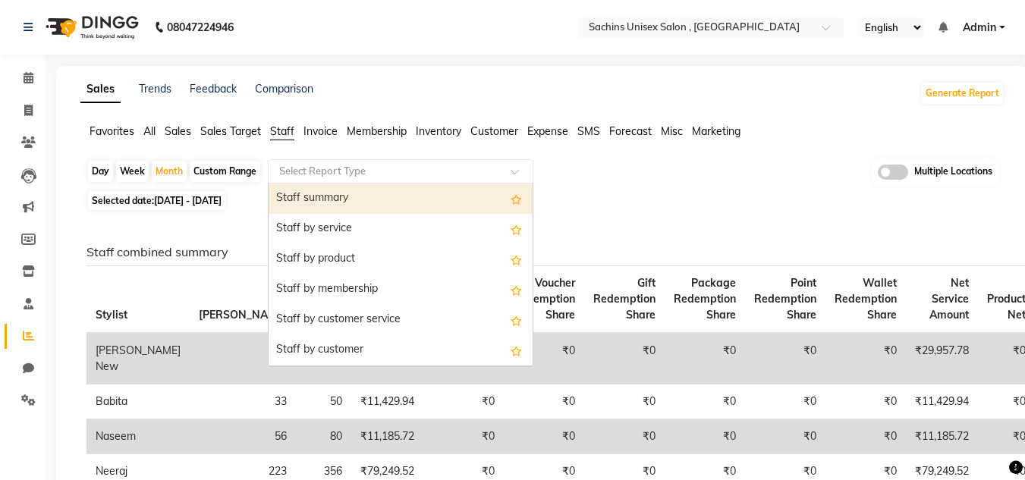
click at [338, 199] on div "Staff summary" at bounding box center [401, 199] width 264 height 30
select select "filtered_report"
select select "csv"
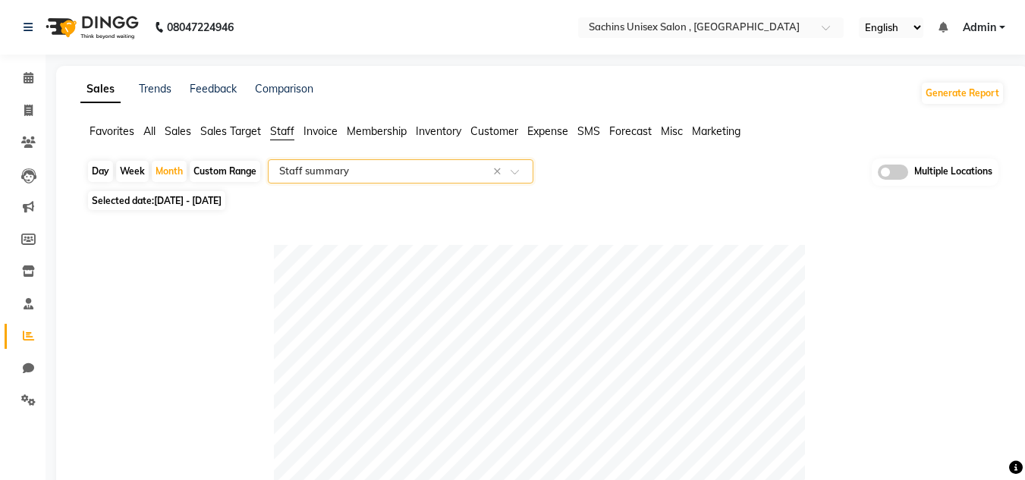
click at [537, 130] on span "Expense" at bounding box center [547, 131] width 41 height 14
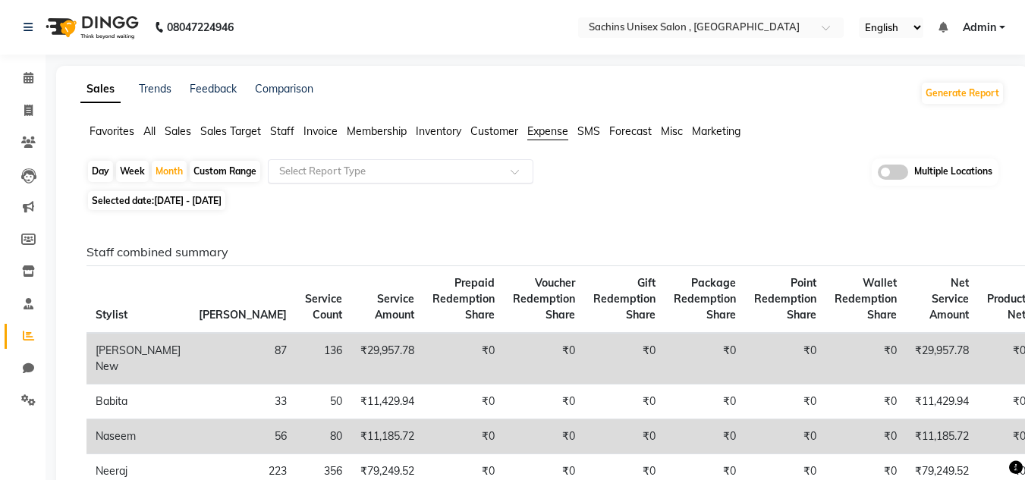
click at [310, 174] on input "text" at bounding box center [385, 171] width 219 height 15
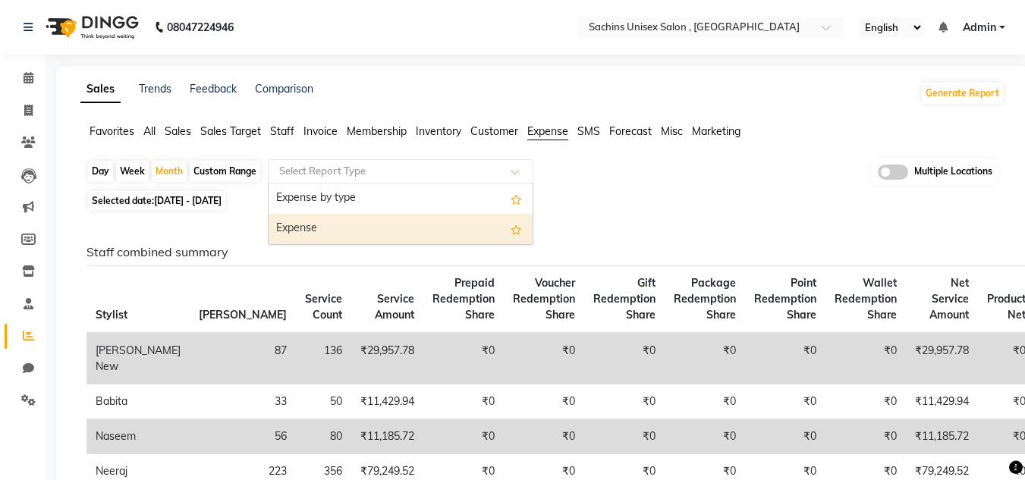
click at [314, 226] on div "Expense" at bounding box center [401, 229] width 264 height 30
select select "filtered_report"
select select "csv"
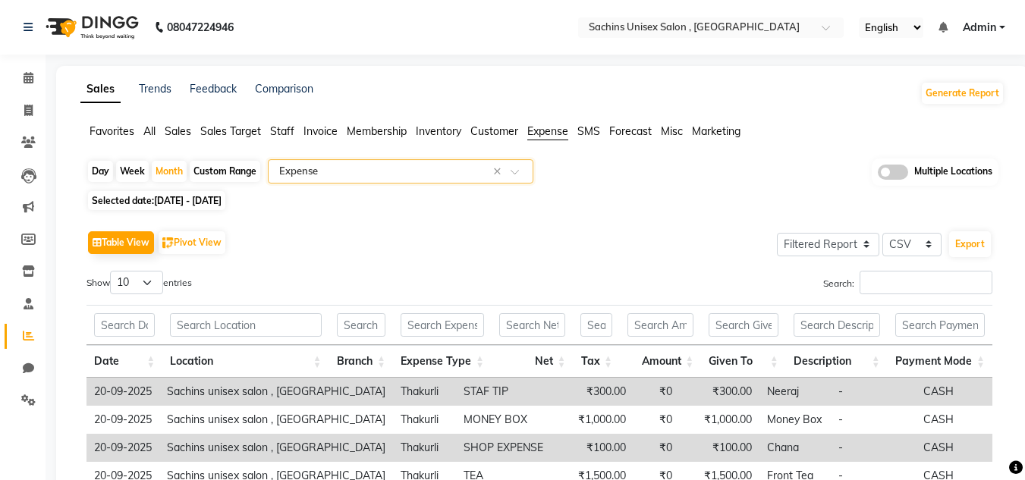
click at [383, 170] on input "text" at bounding box center [385, 171] width 219 height 15
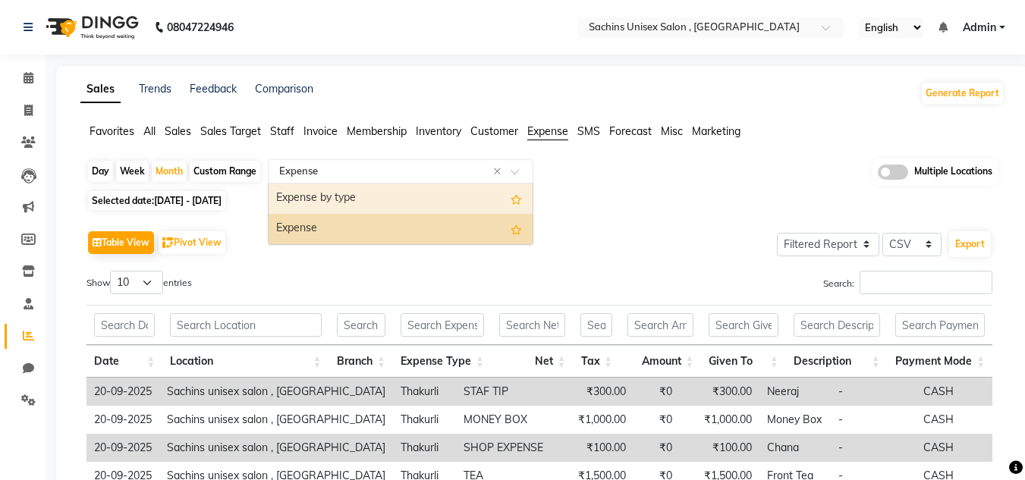
click at [352, 197] on div "Expense by type" at bounding box center [401, 199] width 264 height 30
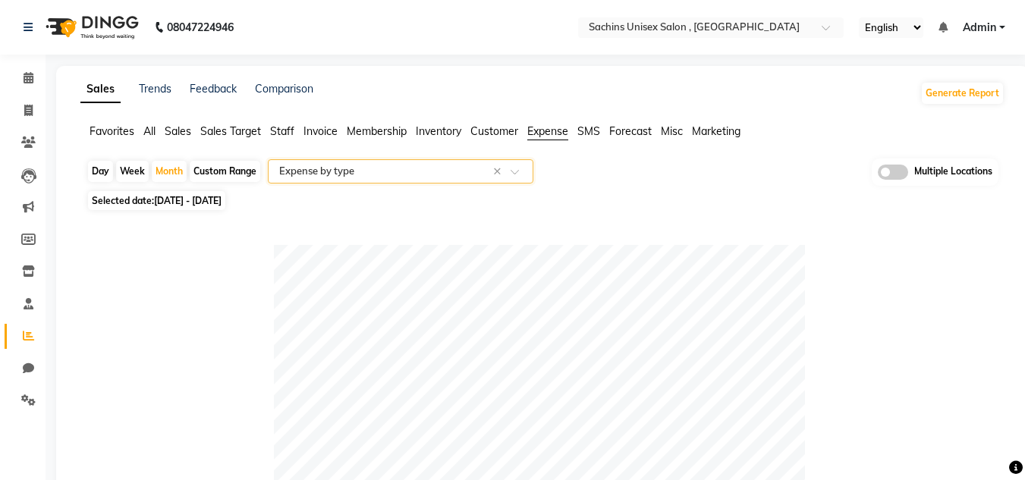
drag, startPoint x: 329, startPoint y: 176, endPoint x: 319, endPoint y: 179, distance: 9.6
click at [329, 176] on input "text" at bounding box center [385, 171] width 219 height 15
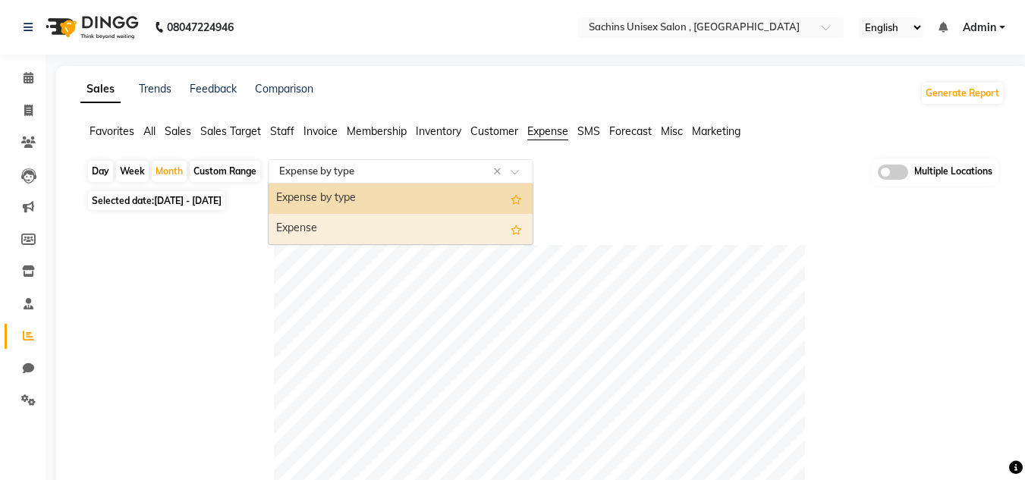
click at [307, 230] on div "Expense" at bounding box center [401, 229] width 264 height 30
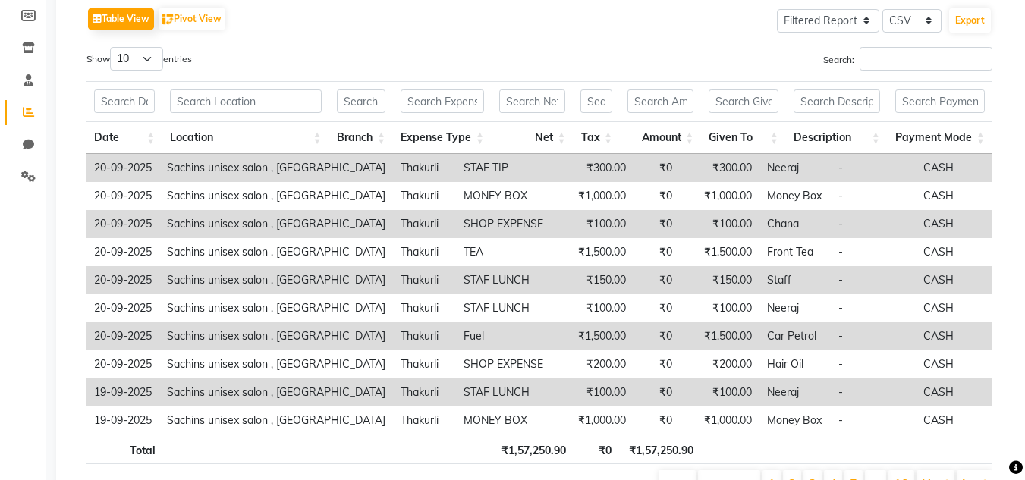
scroll to position [228, 0]
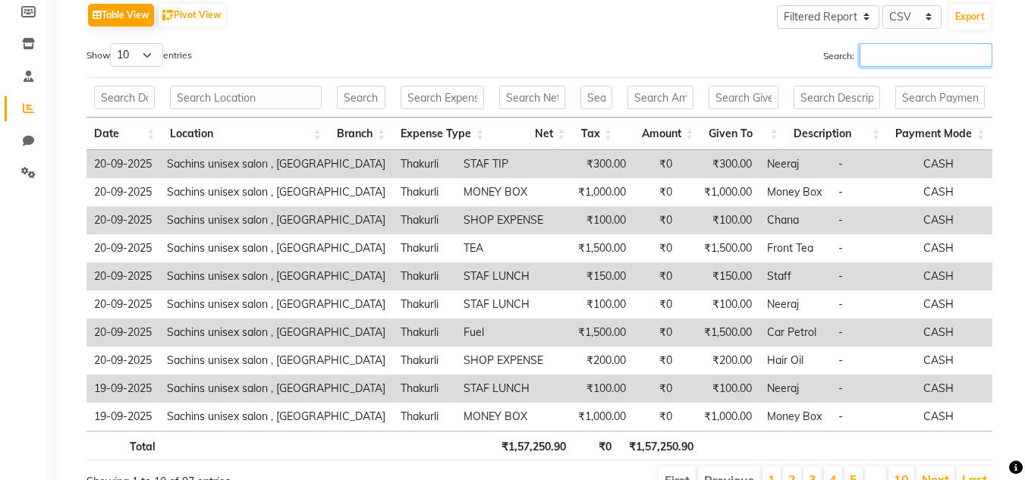
click at [892, 50] on input "Search:" at bounding box center [926, 55] width 133 height 24
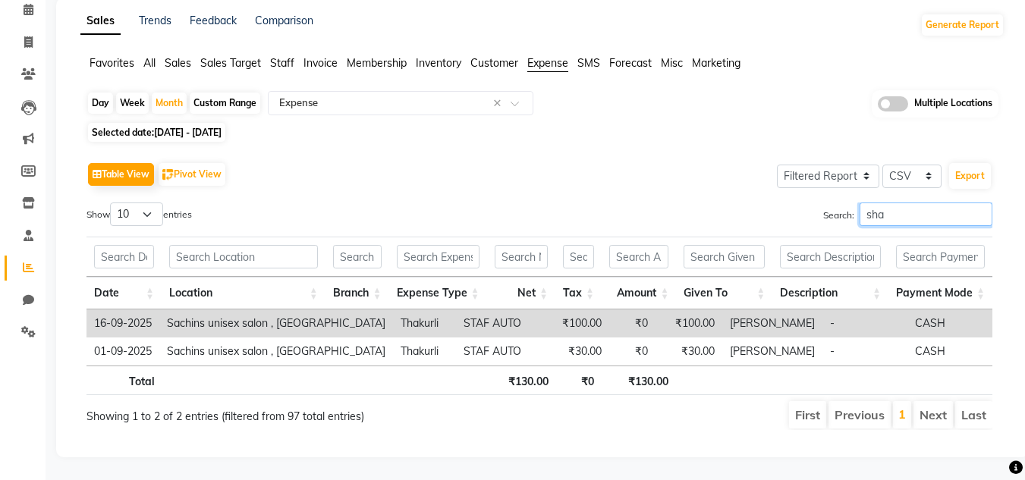
scroll to position [80, 0]
click at [917, 209] on input "sha" at bounding box center [926, 215] width 133 height 24
click at [941, 206] on input "sha" at bounding box center [926, 215] width 133 height 24
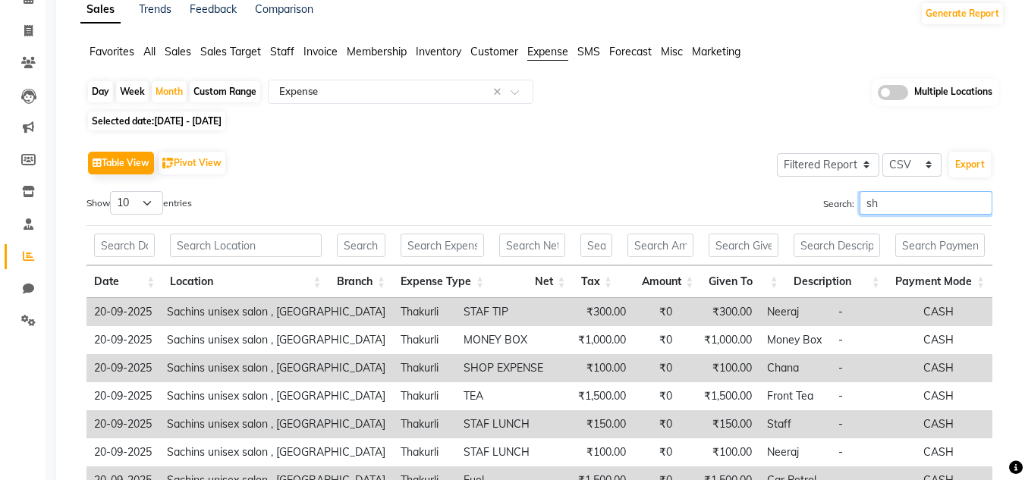
scroll to position [228, 0]
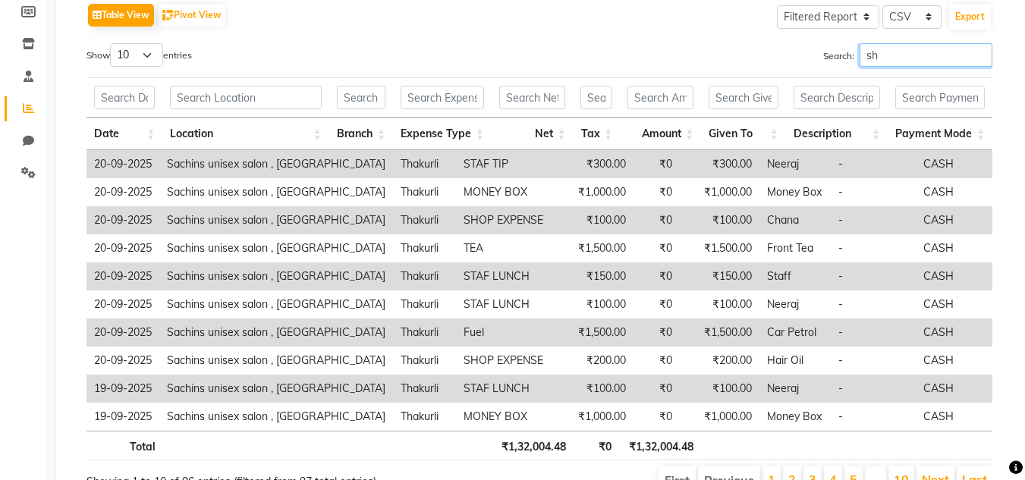
type input "s"
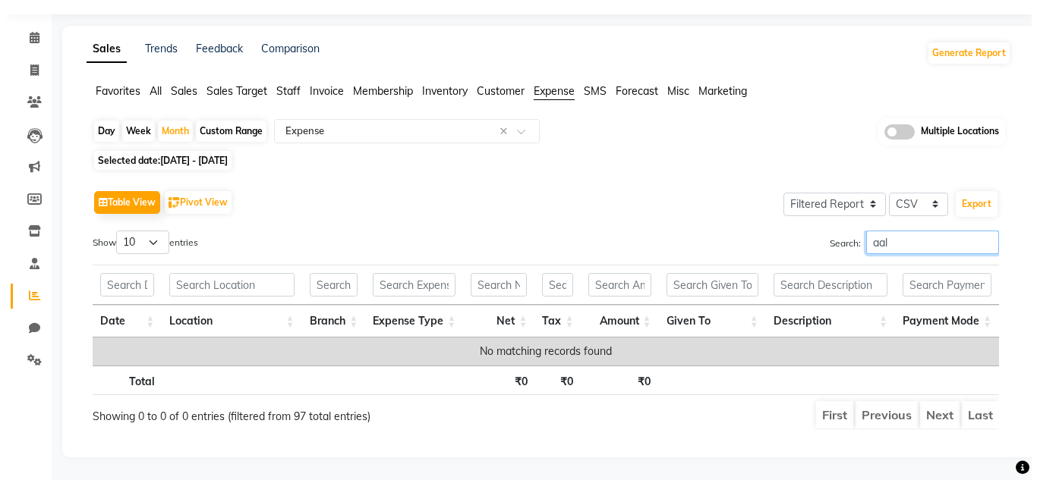
scroll to position [0, 0]
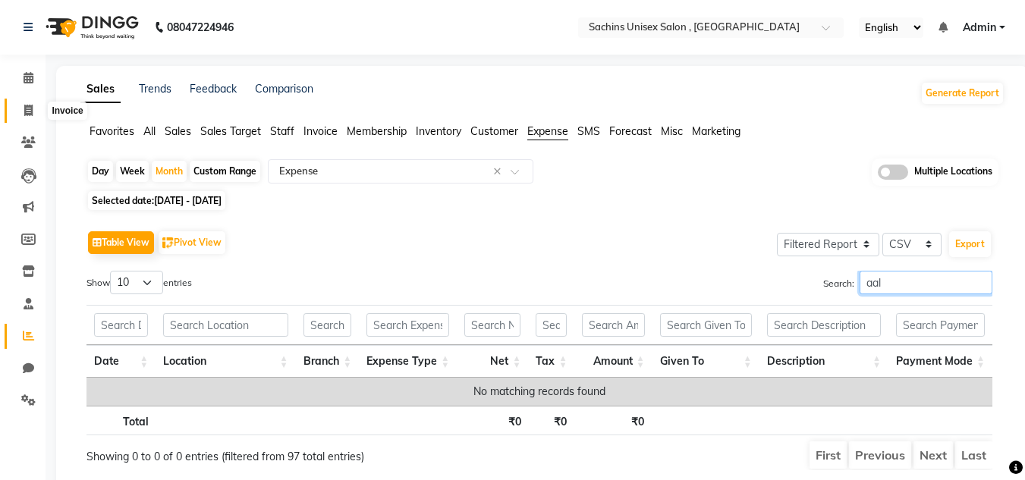
type input "aal"
click at [28, 114] on icon at bounding box center [28, 110] width 8 height 11
select select "service"
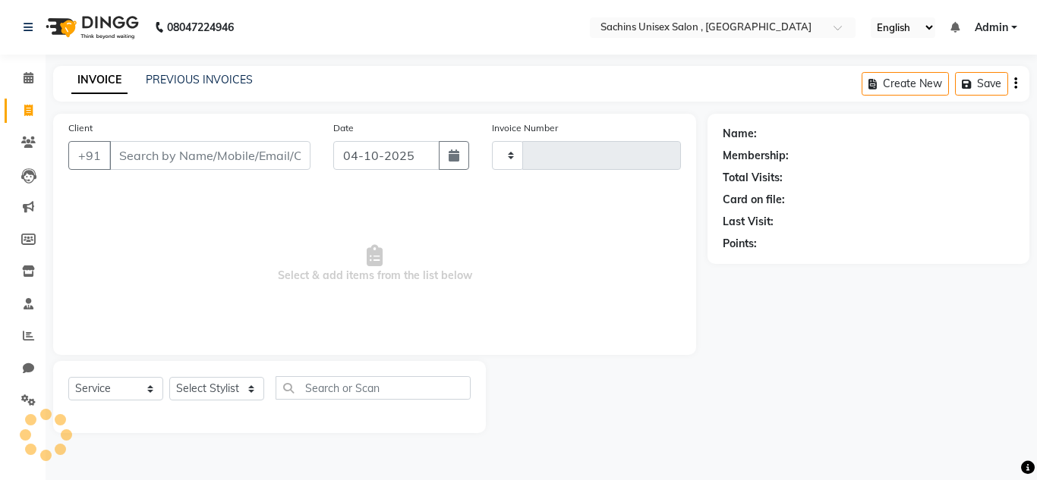
type input "5072"
select select "6840"
click at [210, 153] on input "Client" at bounding box center [209, 155] width 201 height 29
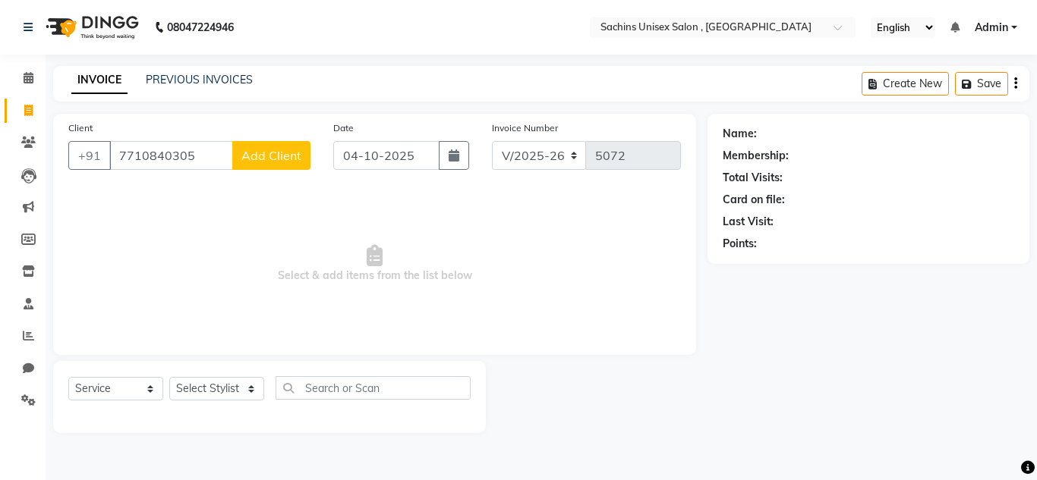
type input "7710840305"
click at [264, 154] on span "Add Client" at bounding box center [271, 155] width 60 height 15
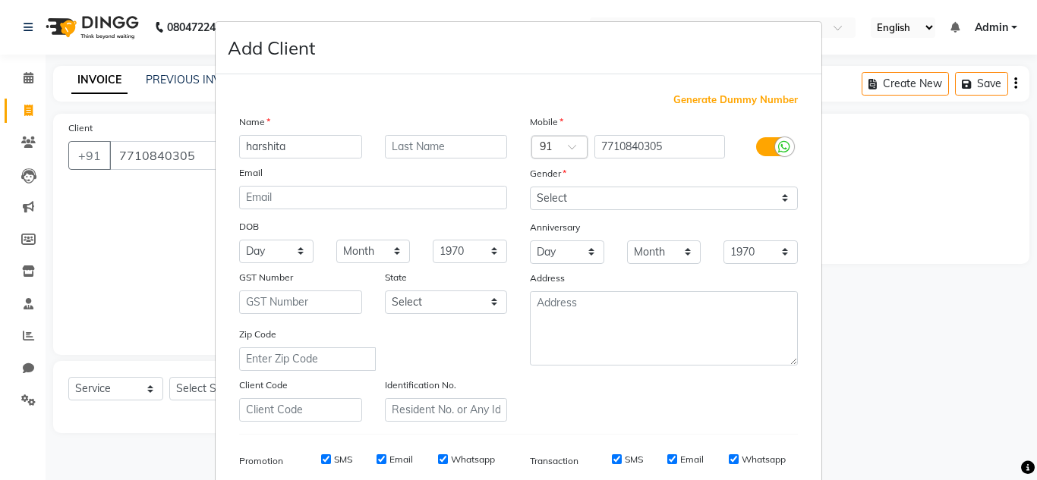
type input "harshita"
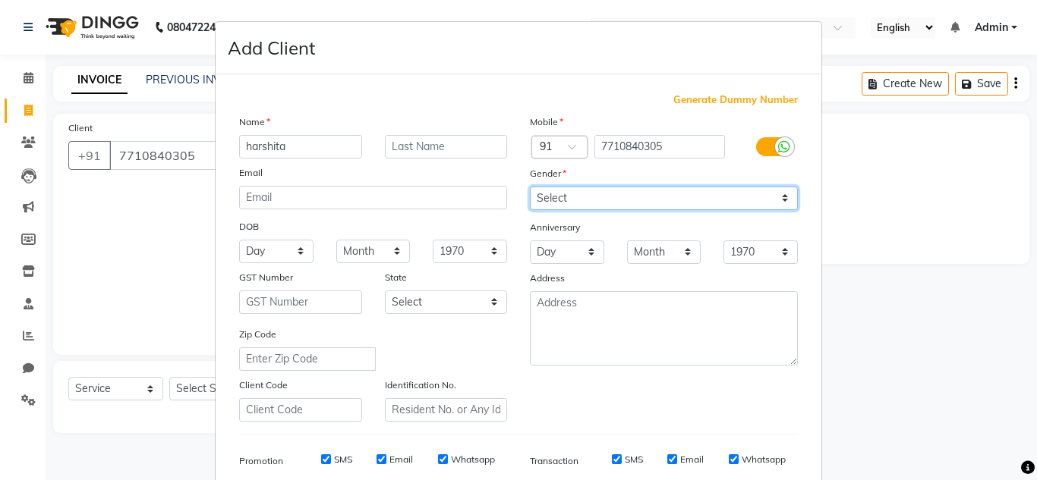
click at [560, 198] on select "Select [DEMOGRAPHIC_DATA] [DEMOGRAPHIC_DATA] Other Prefer Not To Say" at bounding box center [664, 199] width 268 height 24
select select "[DEMOGRAPHIC_DATA]"
click at [530, 187] on select "Select [DEMOGRAPHIC_DATA] [DEMOGRAPHIC_DATA] Other Prefer Not To Say" at bounding box center [664, 199] width 268 height 24
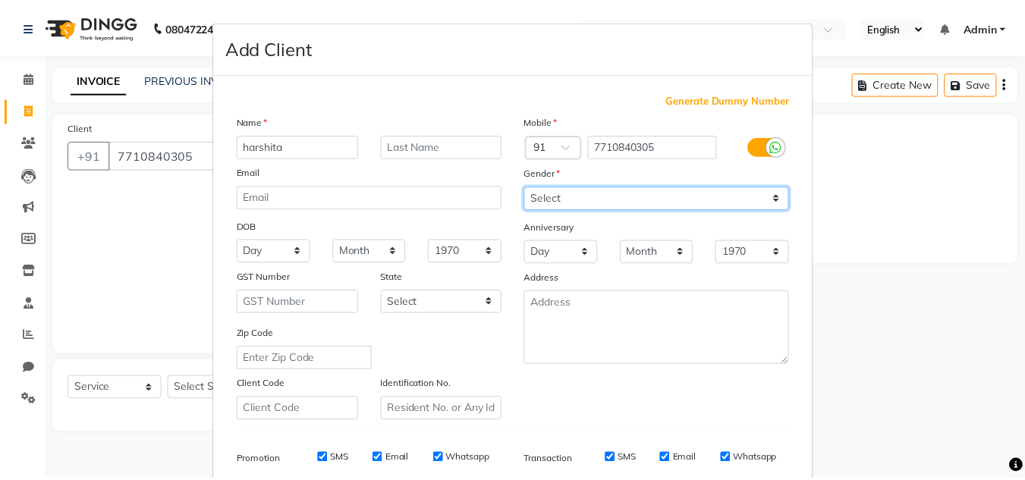
scroll to position [220, 0]
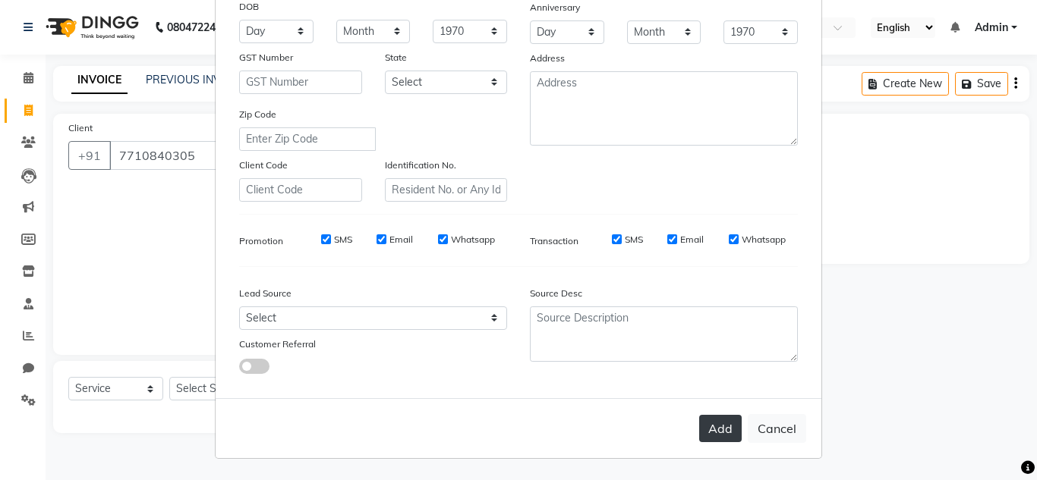
click at [700, 415] on button "Add" at bounding box center [720, 428] width 42 height 27
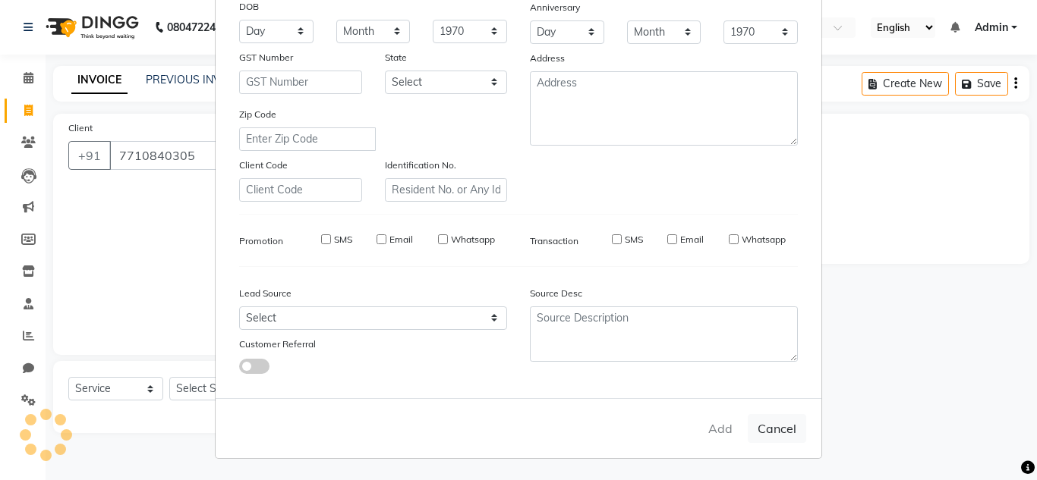
select select
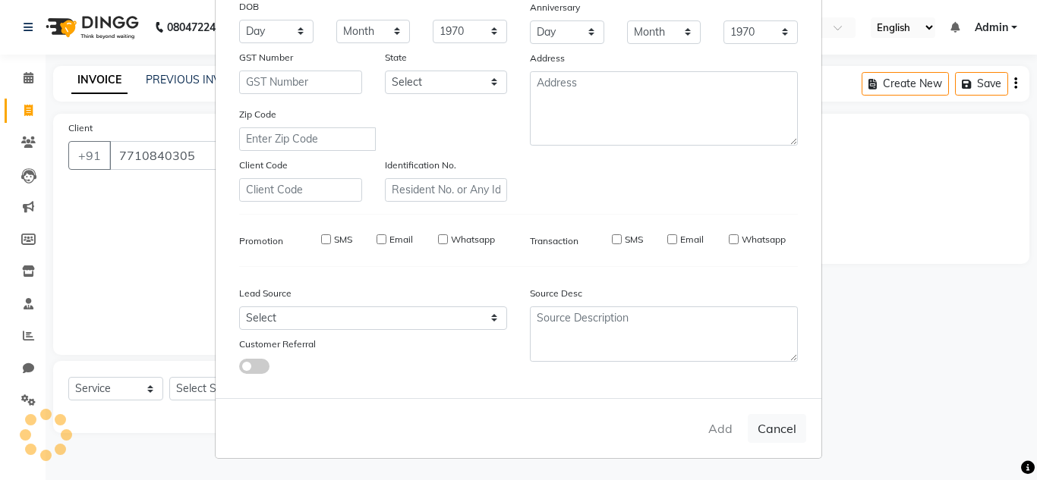
select select
checkbox input "false"
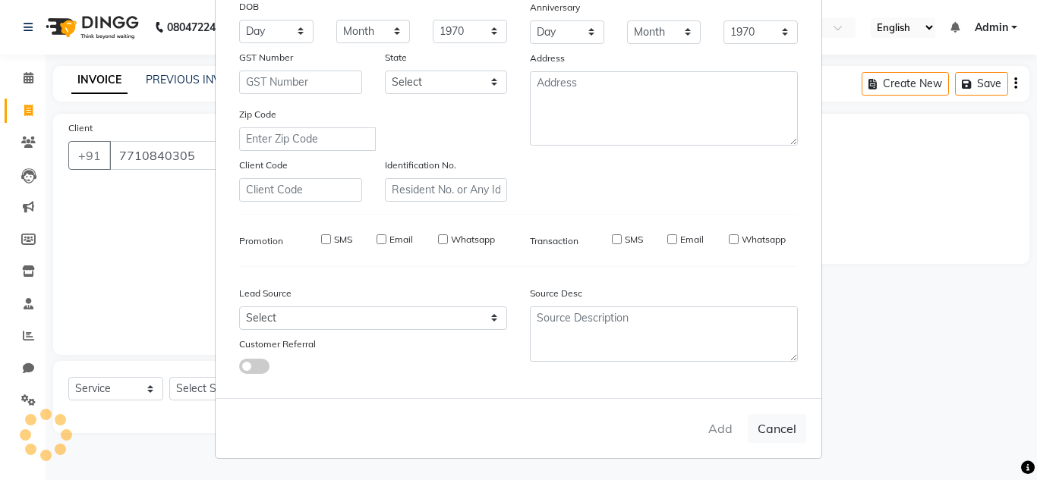
checkbox input "false"
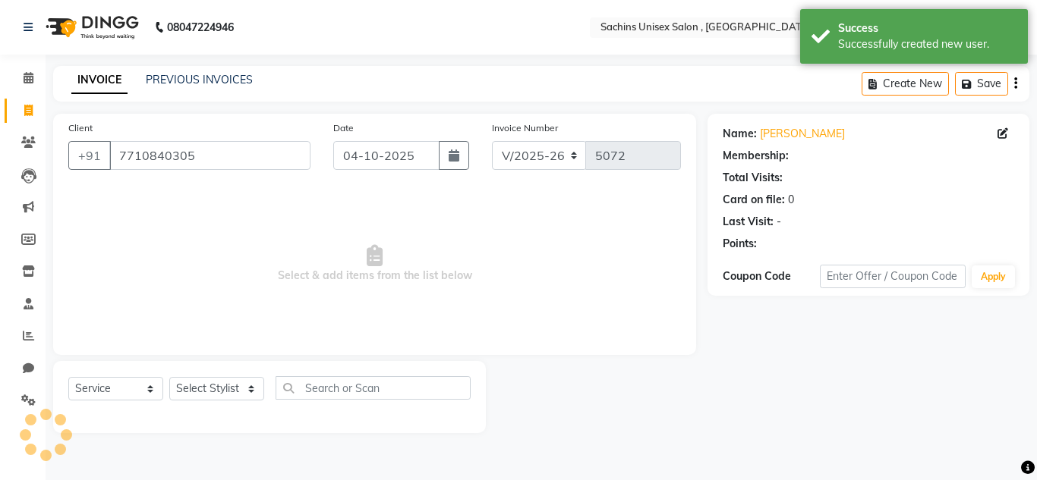
select select "1: Object"
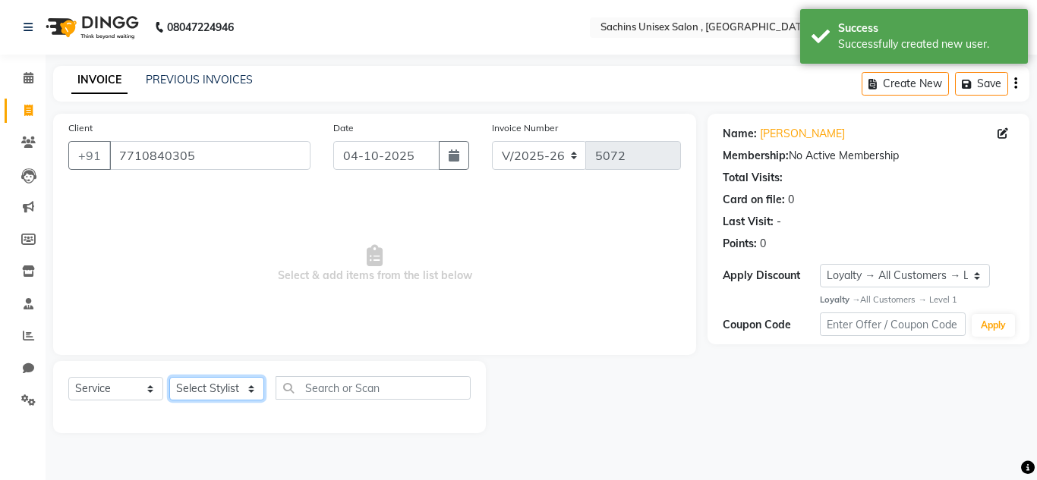
click at [206, 394] on select "Select Stylist [PERSON_NAME] new [PERSON_NAME] [PERSON_NAME] [PERSON_NAME] Owne…" at bounding box center [216, 389] width 95 height 24
select select "53569"
click at [169, 377] on select "Select Stylist [PERSON_NAME] new [PERSON_NAME] [PERSON_NAME] [PERSON_NAME] Owne…" at bounding box center [216, 389] width 95 height 24
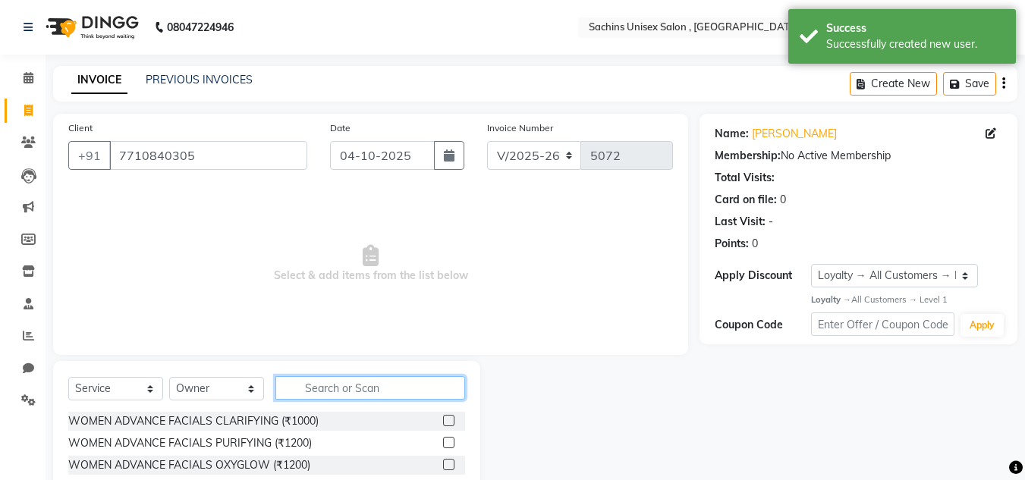
click at [332, 384] on input "text" at bounding box center [370, 388] width 190 height 24
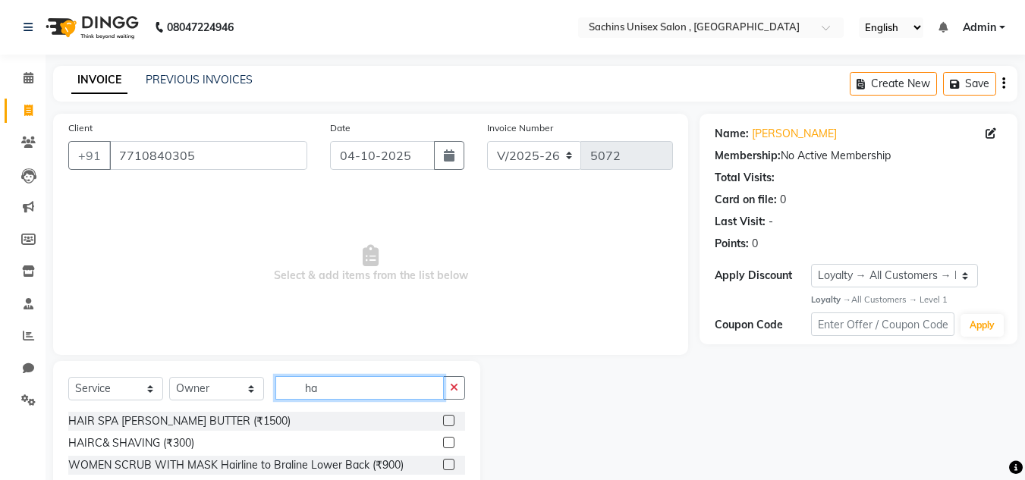
type input "h"
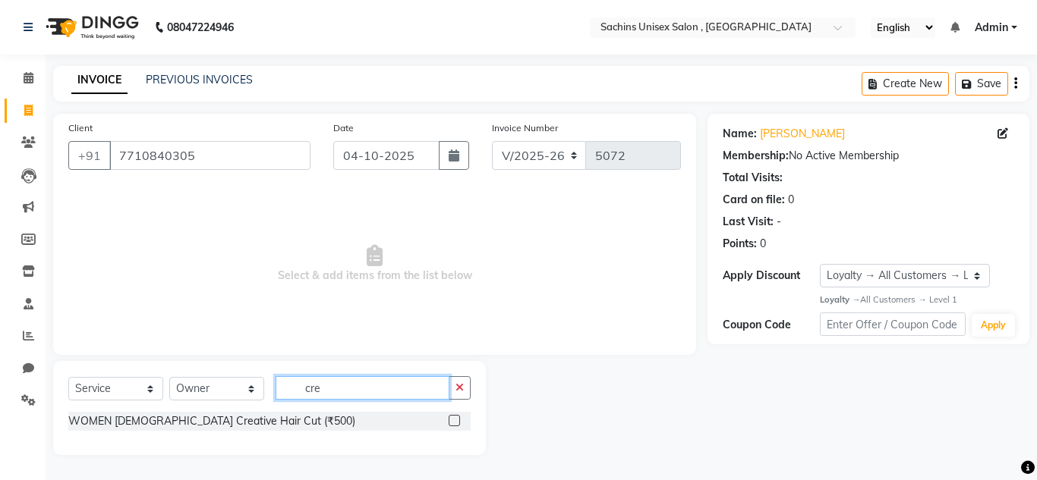
type input "cre"
click at [451, 422] on label at bounding box center [453, 420] width 11 height 11
click at [451, 422] on input "checkbox" at bounding box center [453, 422] width 10 height 10
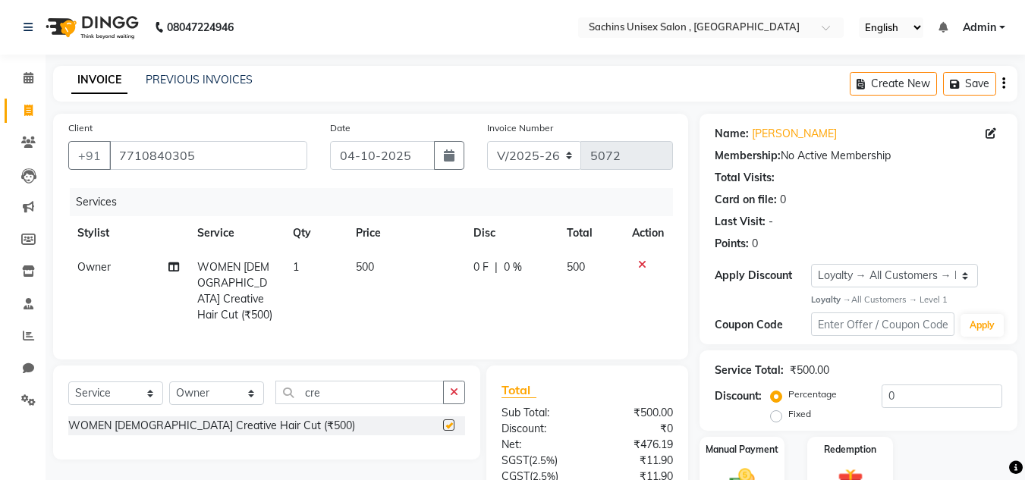
checkbox input "false"
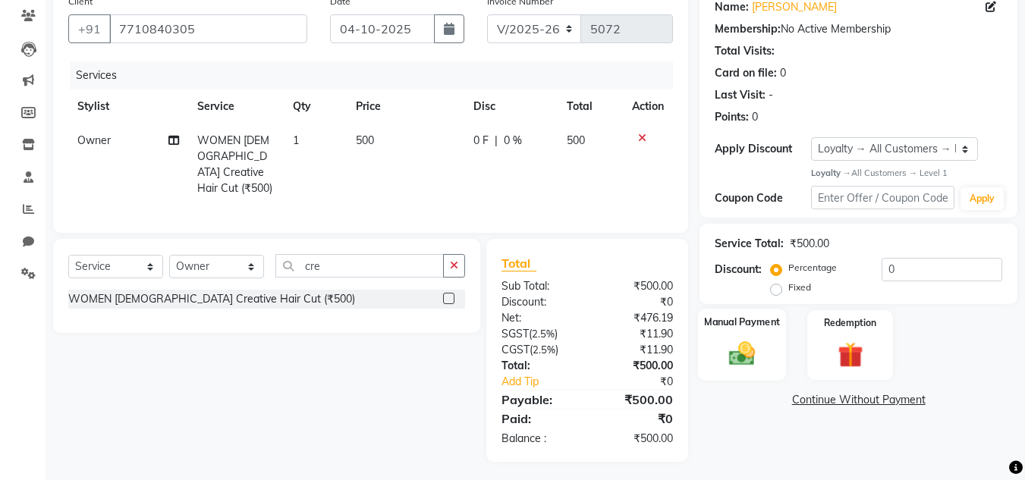
click at [745, 357] on img at bounding box center [742, 354] width 42 height 30
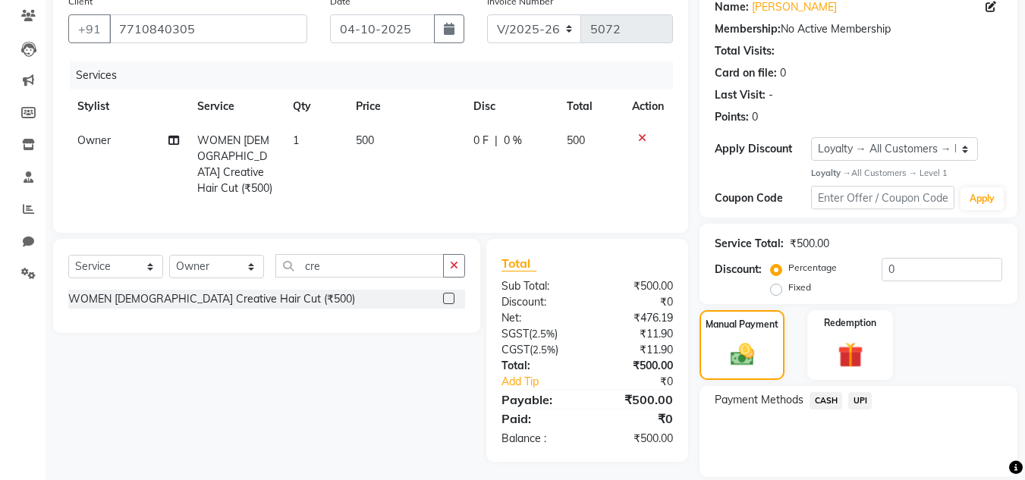
click at [856, 393] on span "UPI" at bounding box center [860, 400] width 24 height 17
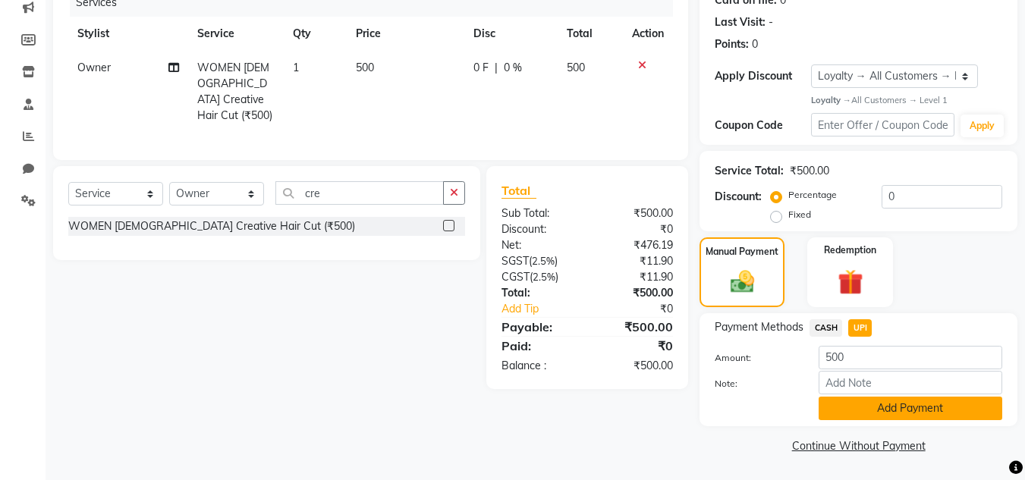
click at [860, 413] on button "Add Payment" at bounding box center [911, 409] width 184 height 24
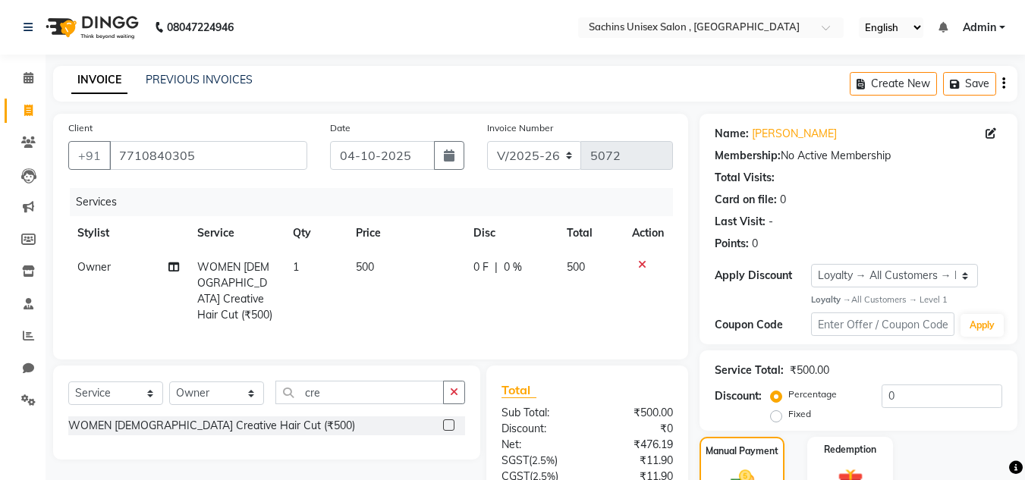
scroll to position [263, 0]
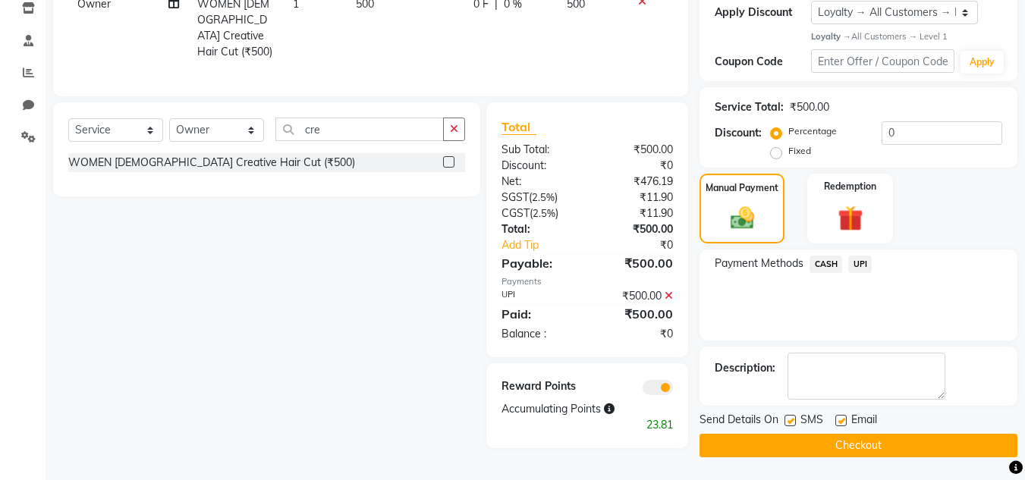
click at [797, 443] on button "Checkout" at bounding box center [859, 446] width 318 height 24
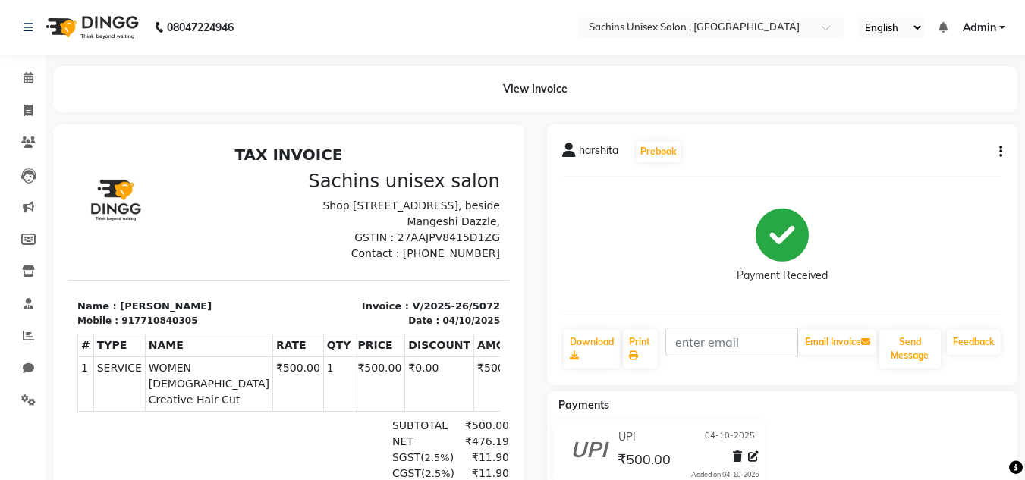
click at [996, 144] on button "button" at bounding box center [997, 152] width 9 height 16
click at [927, 115] on div "Cancel Invoice" at bounding box center [925, 114] width 104 height 19
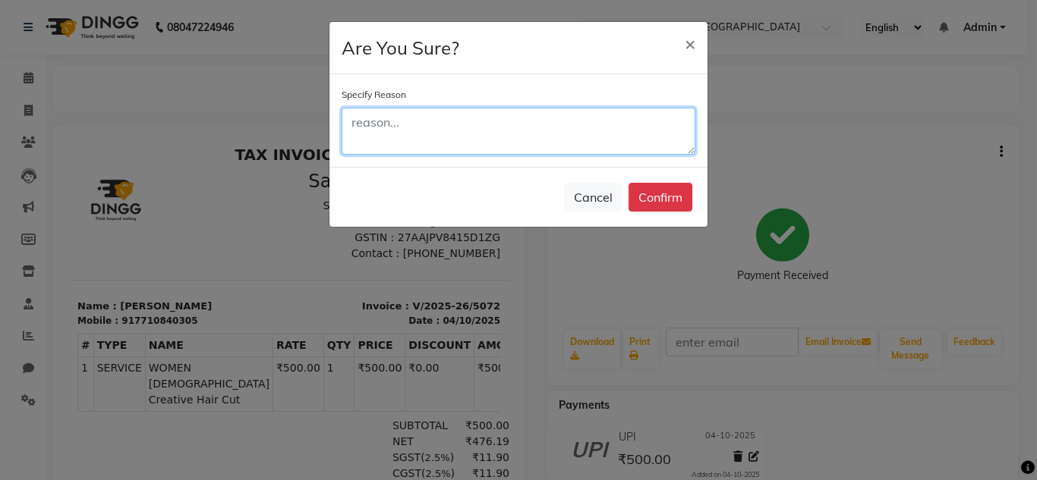
click at [367, 119] on textarea at bounding box center [518, 131] width 354 height 47
type textarea "demo"
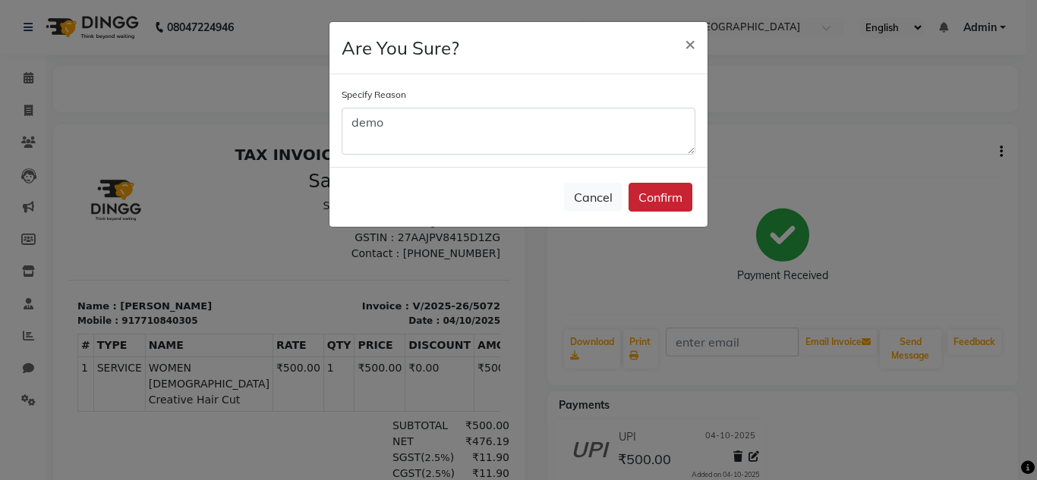
click at [654, 202] on button "Confirm" at bounding box center [660, 197] width 64 height 29
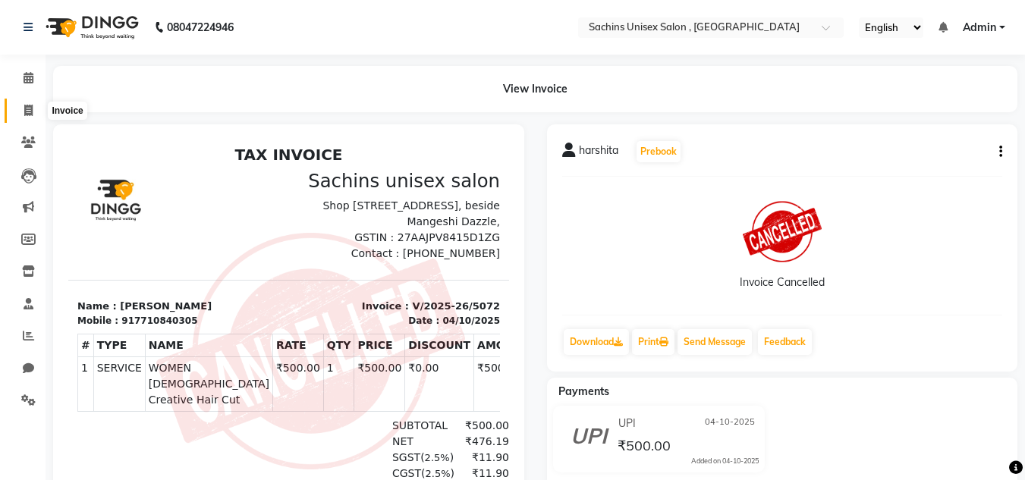
click at [26, 115] on icon at bounding box center [28, 110] width 8 height 11
select select "6840"
select select "service"
